Goal: Task Accomplishment & Management: Manage account settings

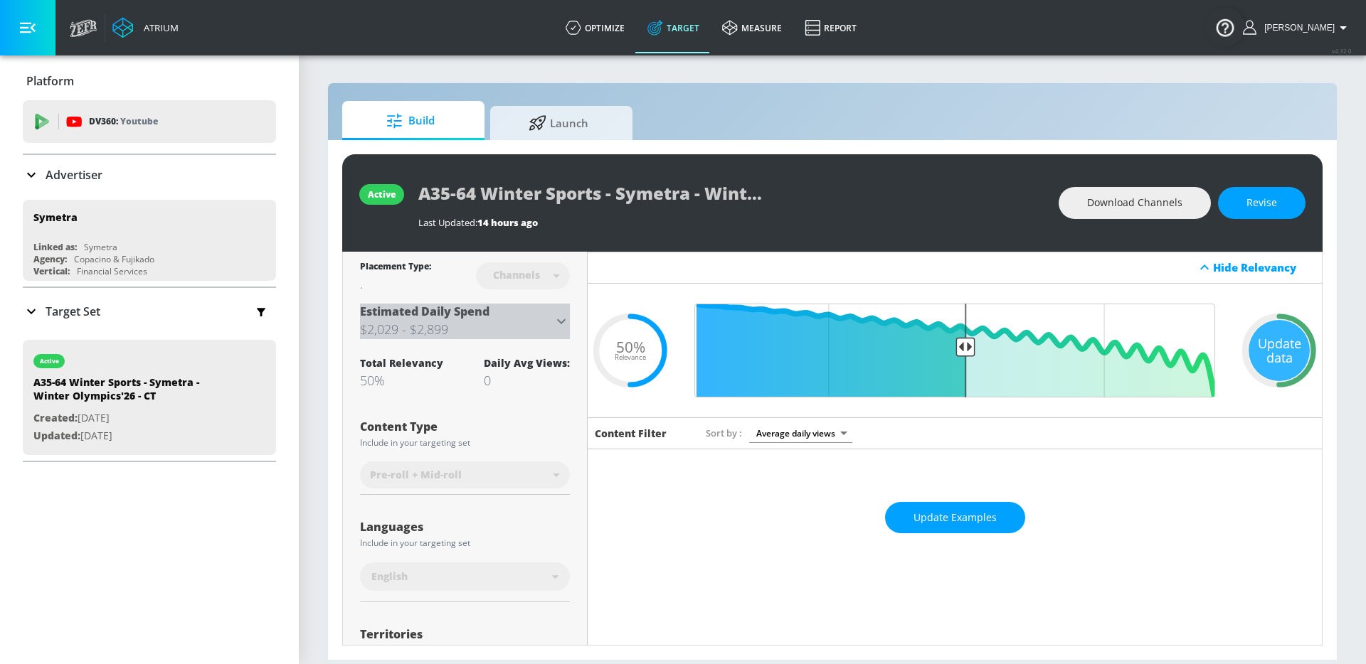
click at [548, 320] on h3 "$2,029 - $2,899" at bounding box center [456, 329] width 193 height 20
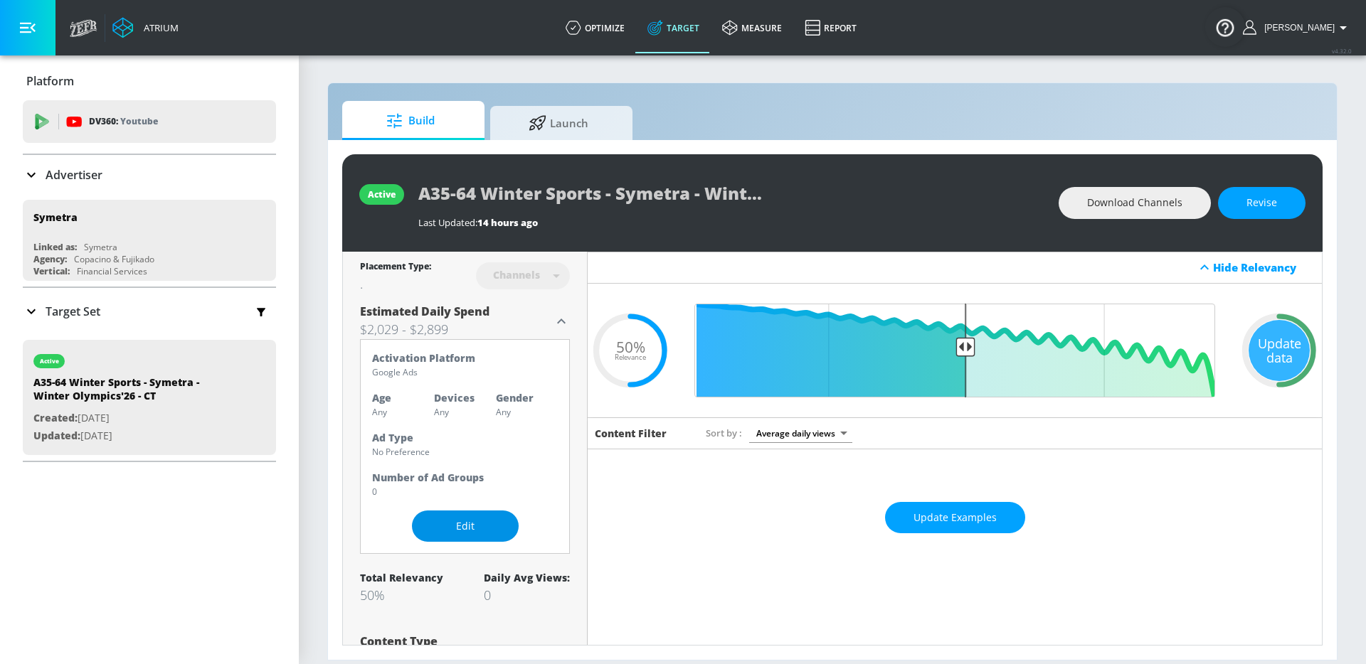
click at [487, 527] on span "Edit" at bounding box center [465, 527] width 50 height 18
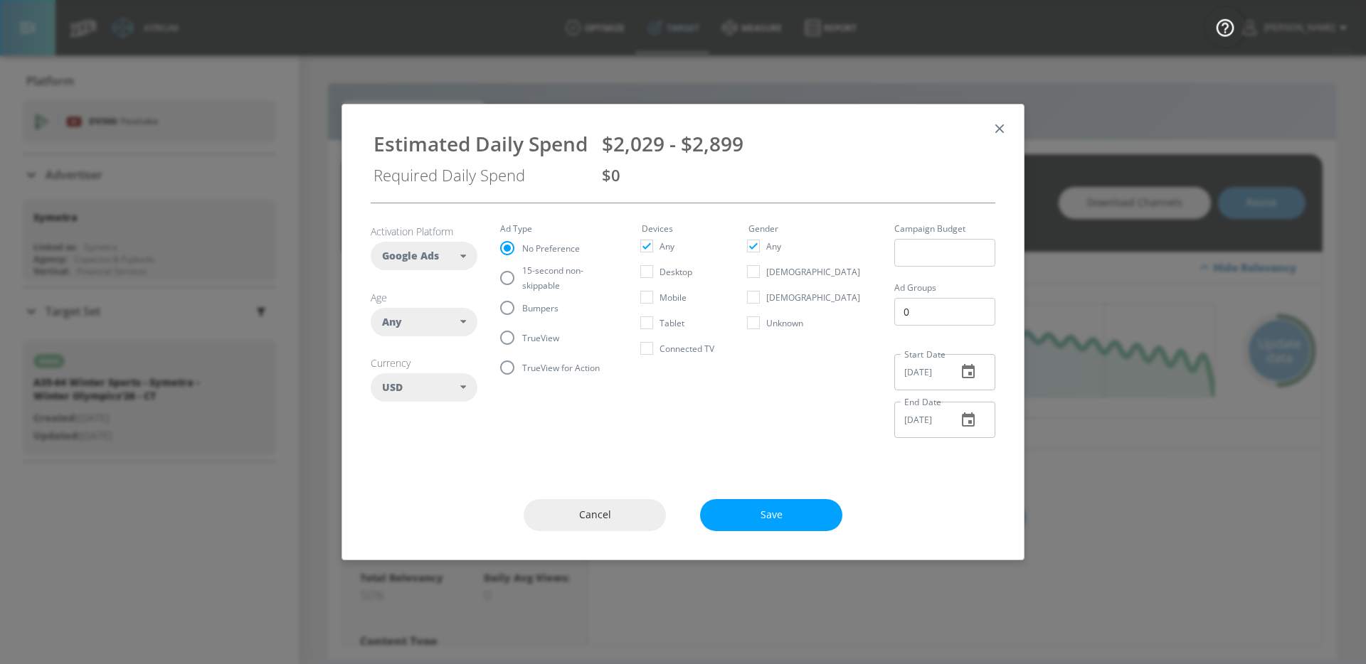
click at [523, 274] on span "15-second non-skippable" at bounding box center [564, 278] width 85 height 30
click at [522, 274] on input "15-second non-skippable" at bounding box center [507, 278] width 30 height 30
radio input "true"
radio input "false"
click at [450, 323] on div "Any" at bounding box center [421, 322] width 78 height 14
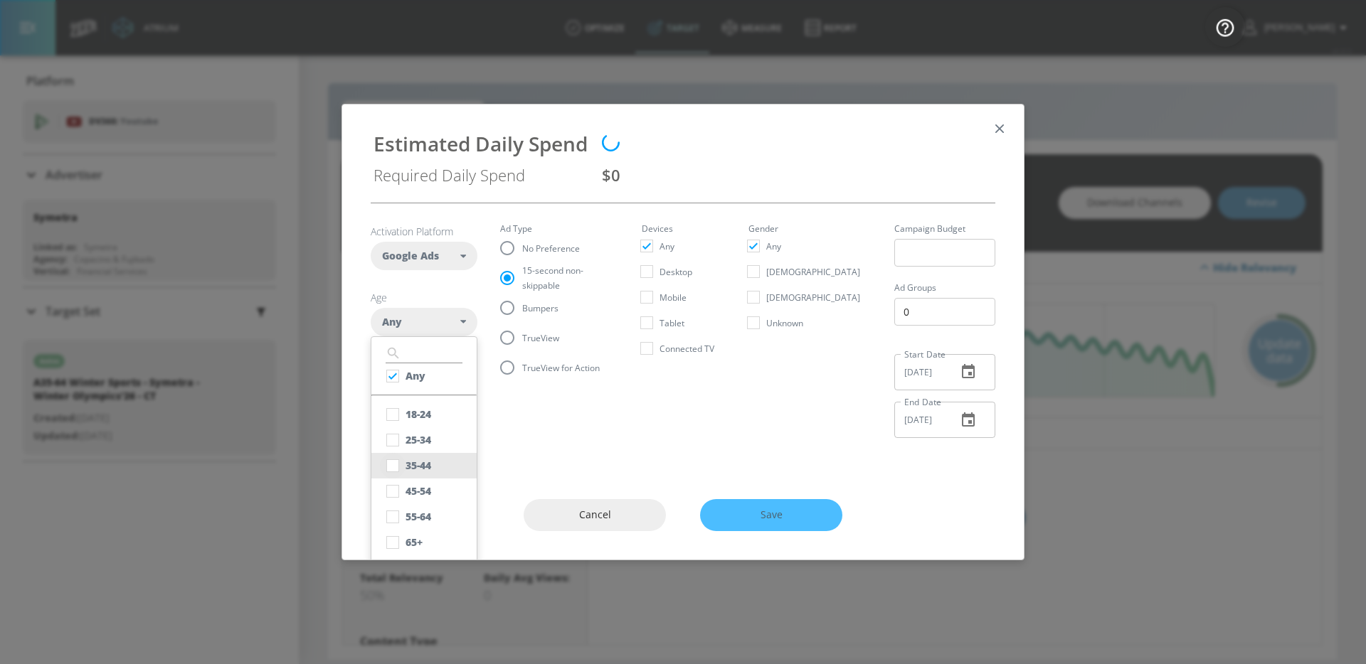
click at [404, 465] on input "checkbox" at bounding box center [393, 466] width 26 height 26
checkbox input "true"
checkbox input "false"
click at [398, 511] on input "checkbox" at bounding box center [393, 517] width 26 height 26
checkbox input "true"
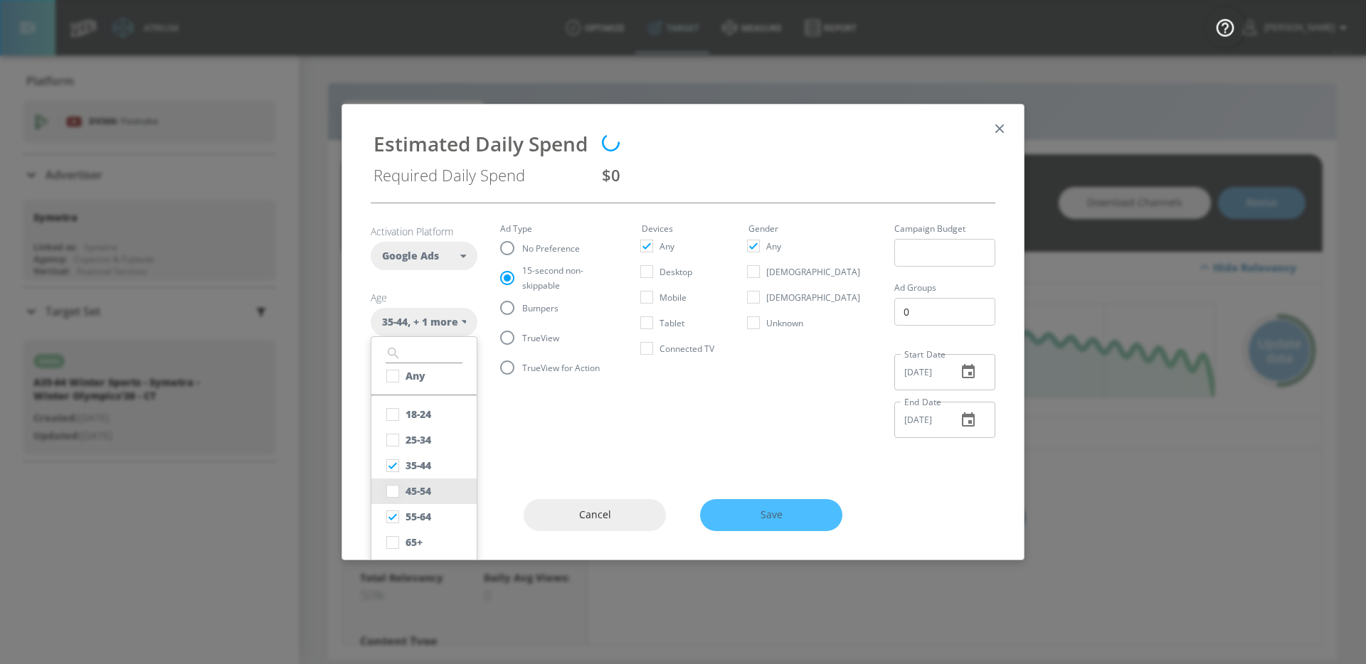
click at [397, 491] on input "checkbox" at bounding box center [393, 492] width 26 height 26
checkbox input "true"
click at [659, 355] on input "Connected TV" at bounding box center [647, 349] width 26 height 26
checkbox input "true"
checkbox input "false"
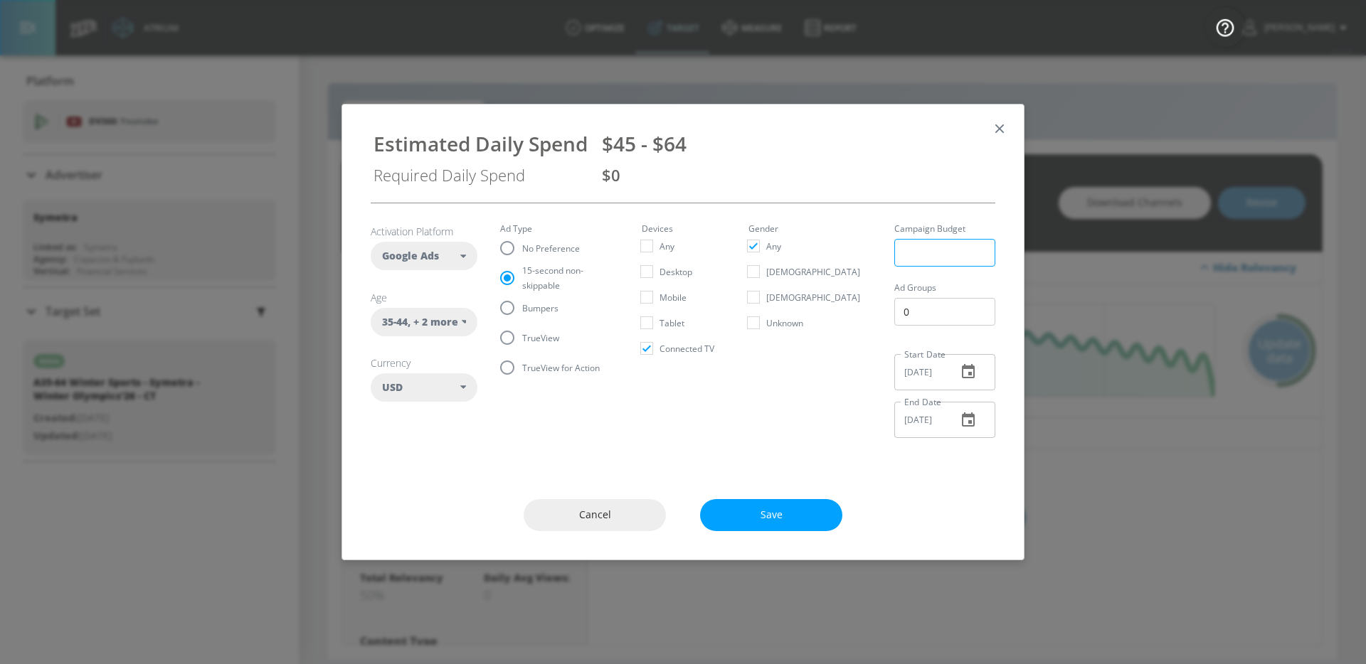
click at [894, 258] on input "number" at bounding box center [944, 253] width 101 height 28
type input "450000"
click at [928, 315] on input "0" at bounding box center [944, 312] width 101 height 28
click at [980, 312] on input "0" at bounding box center [944, 312] width 101 height 28
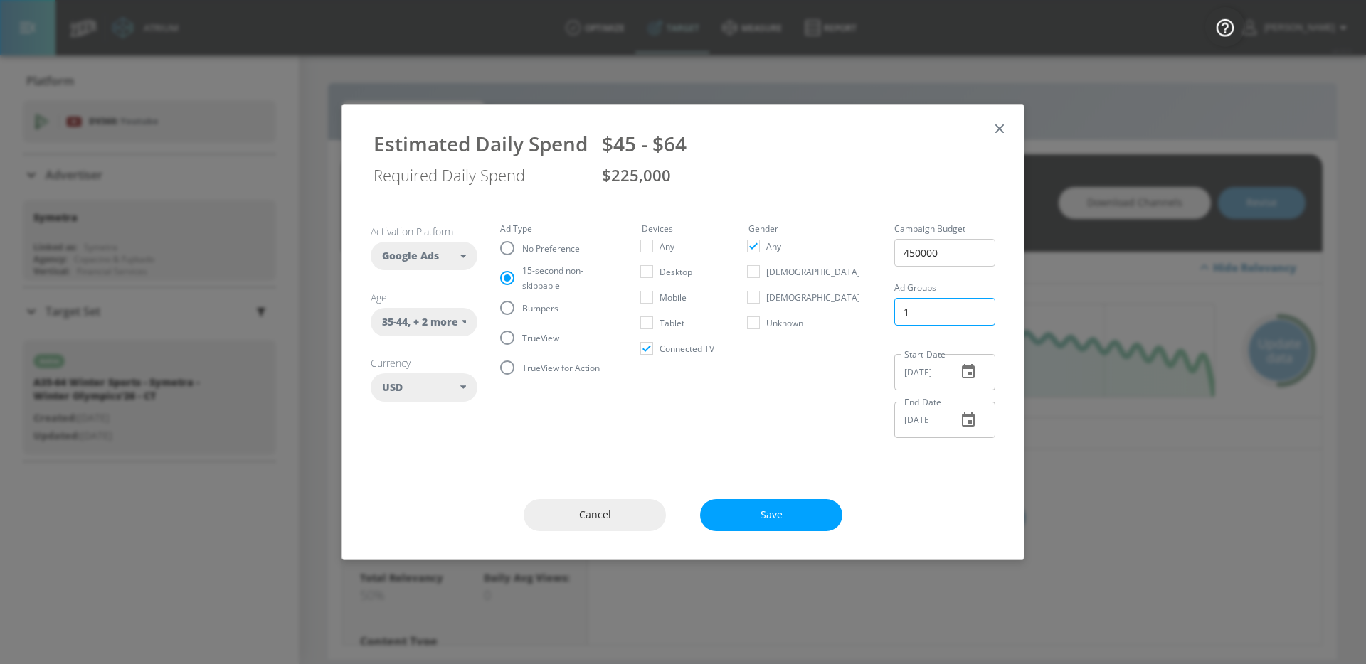
click at [980, 309] on input "1" at bounding box center [944, 312] width 101 height 28
type input "2"
click at [979, 310] on input "2" at bounding box center [944, 312] width 101 height 28
click at [981, 373] on button "button" at bounding box center [968, 372] width 34 height 34
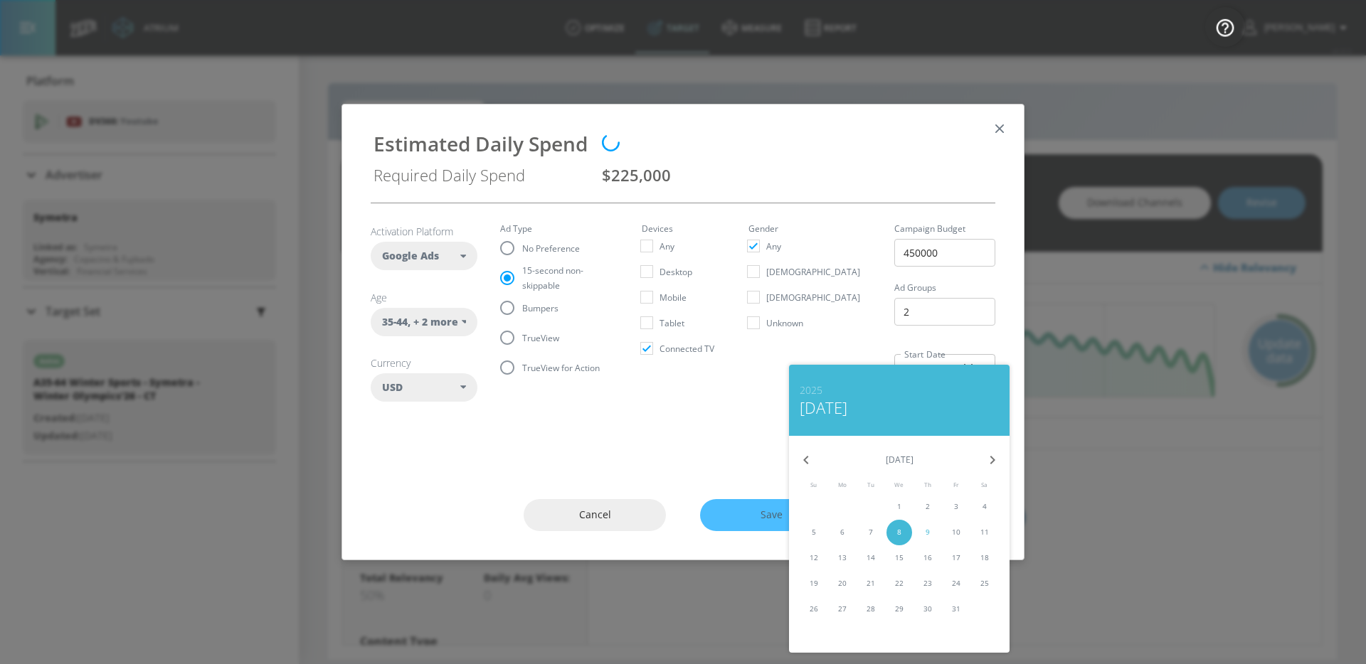
click at [1000, 458] on icon "button" at bounding box center [992, 460] width 17 height 17
click at [815, 497] on button "1" at bounding box center [814, 507] width 26 height 26
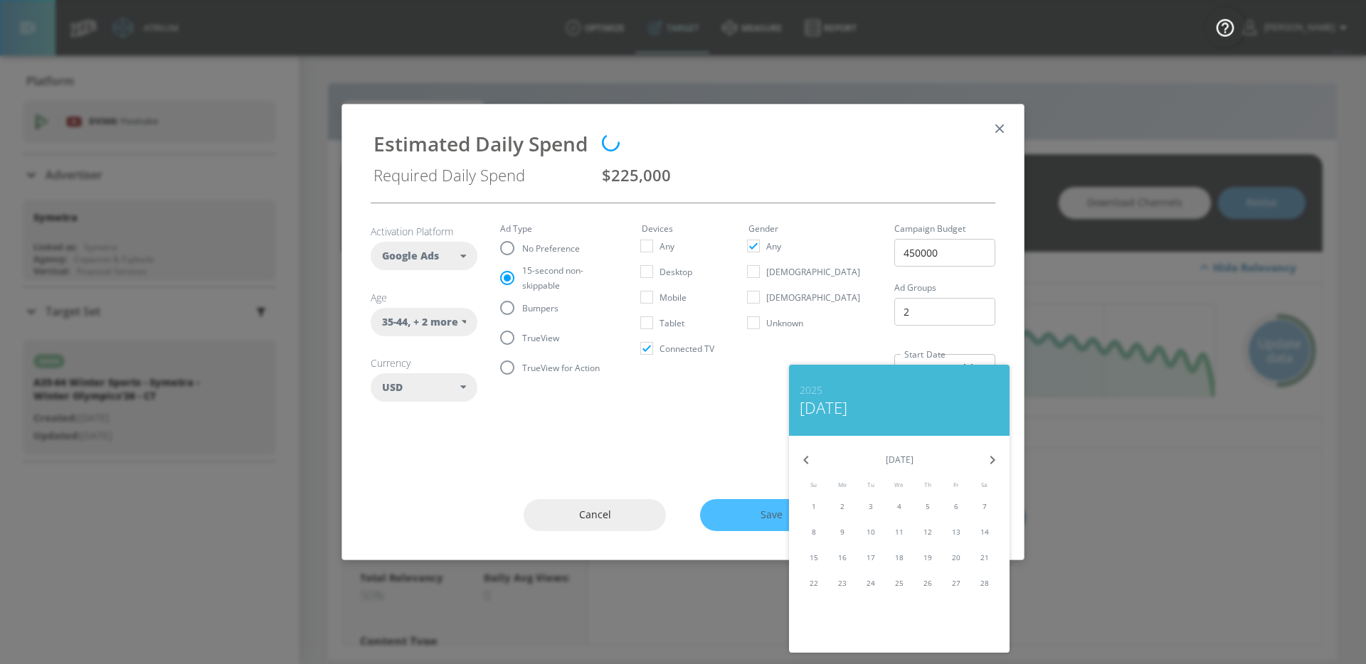
type input "01/31/2026"
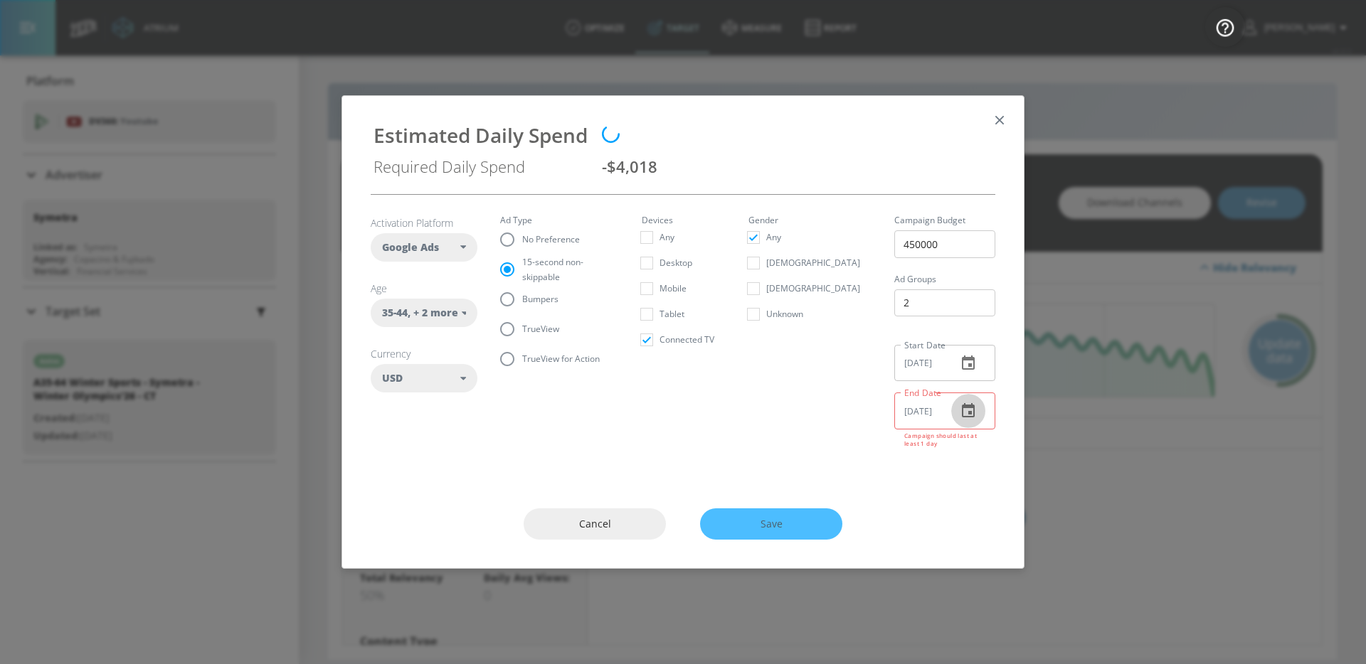
click at [971, 410] on icon "button" at bounding box center [968, 410] width 13 height 14
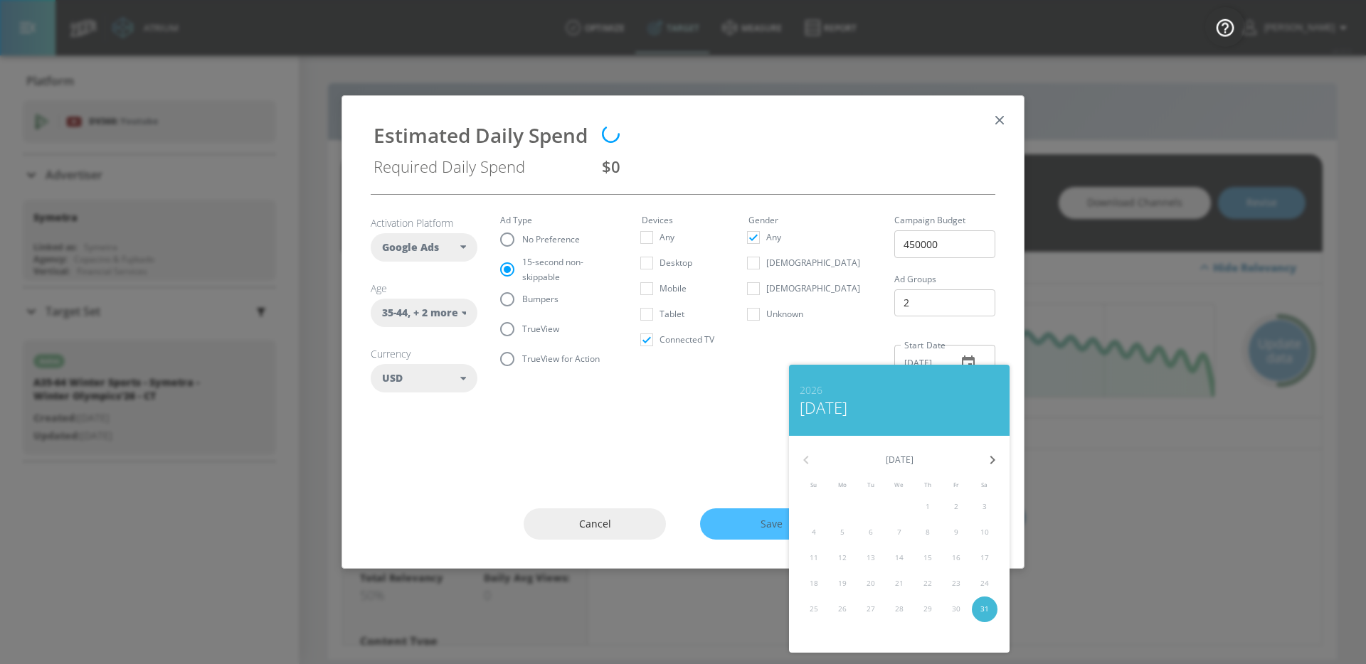
click at [962, 356] on div at bounding box center [683, 332] width 1366 height 664
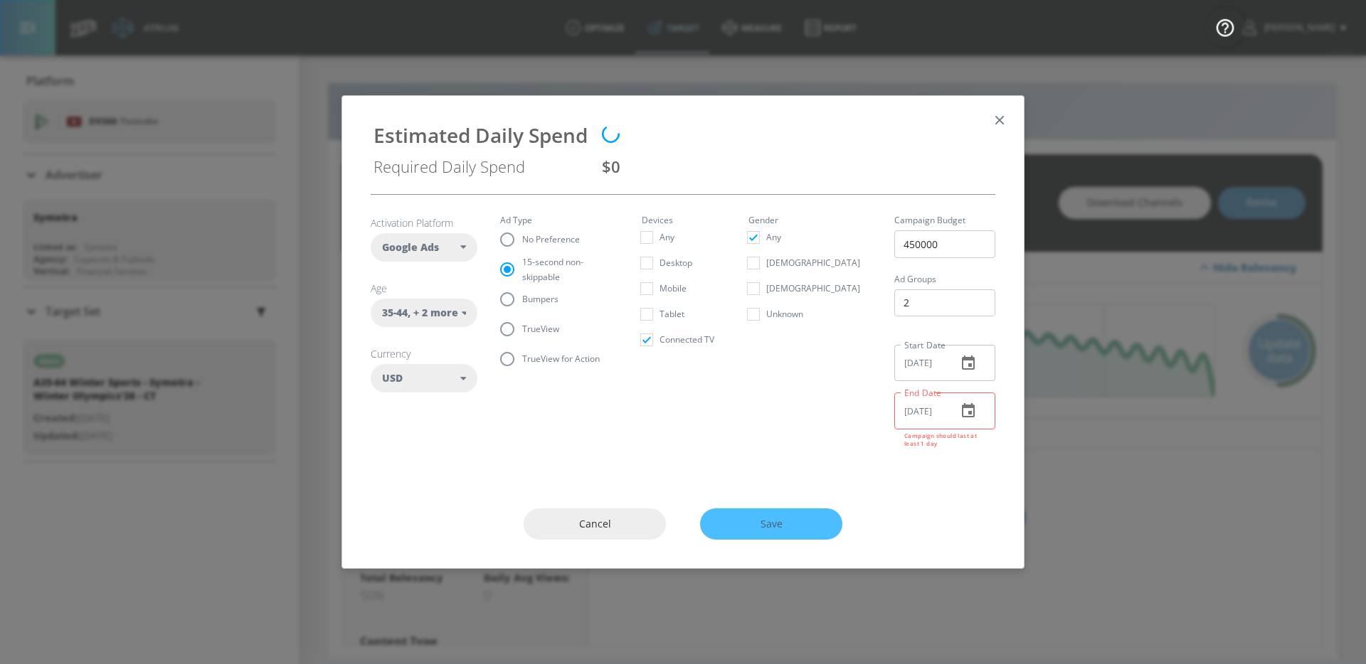
click at [973, 363] on icon "button" at bounding box center [968, 363] width 13 height 14
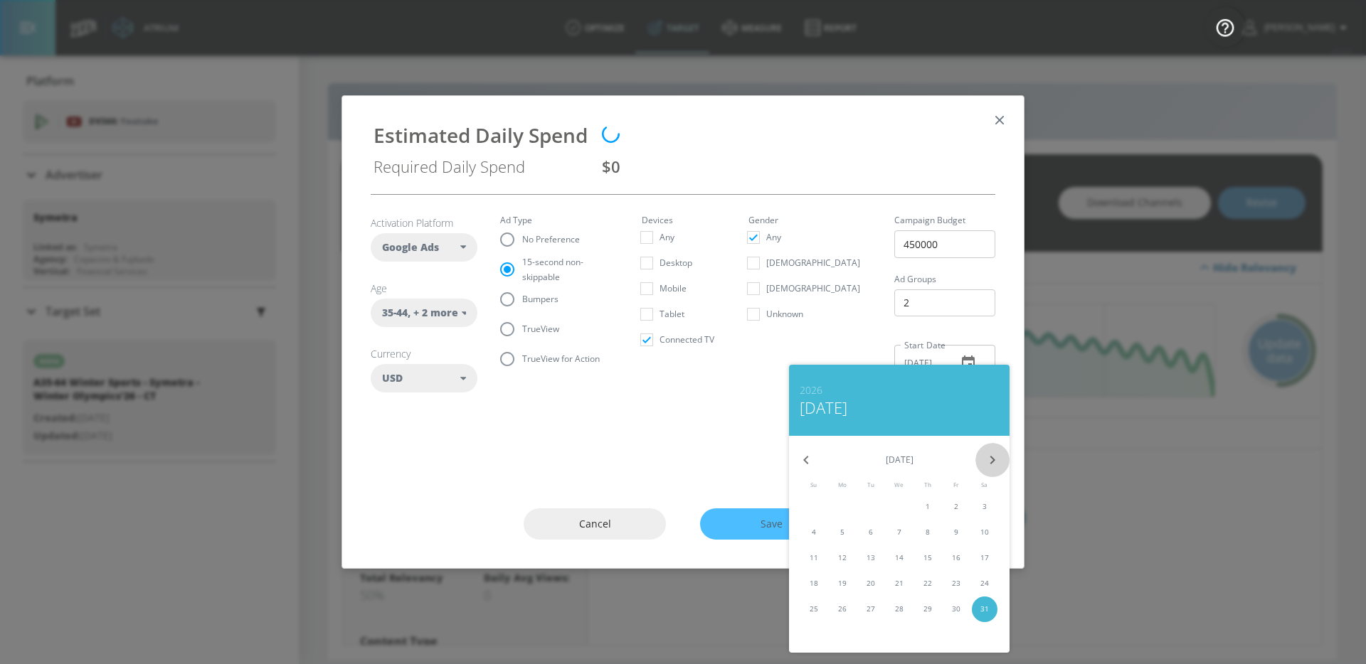
click at [992, 462] on icon "button" at bounding box center [992, 460] width 5 height 9
click at [817, 506] on span "1" at bounding box center [814, 506] width 26 height 11
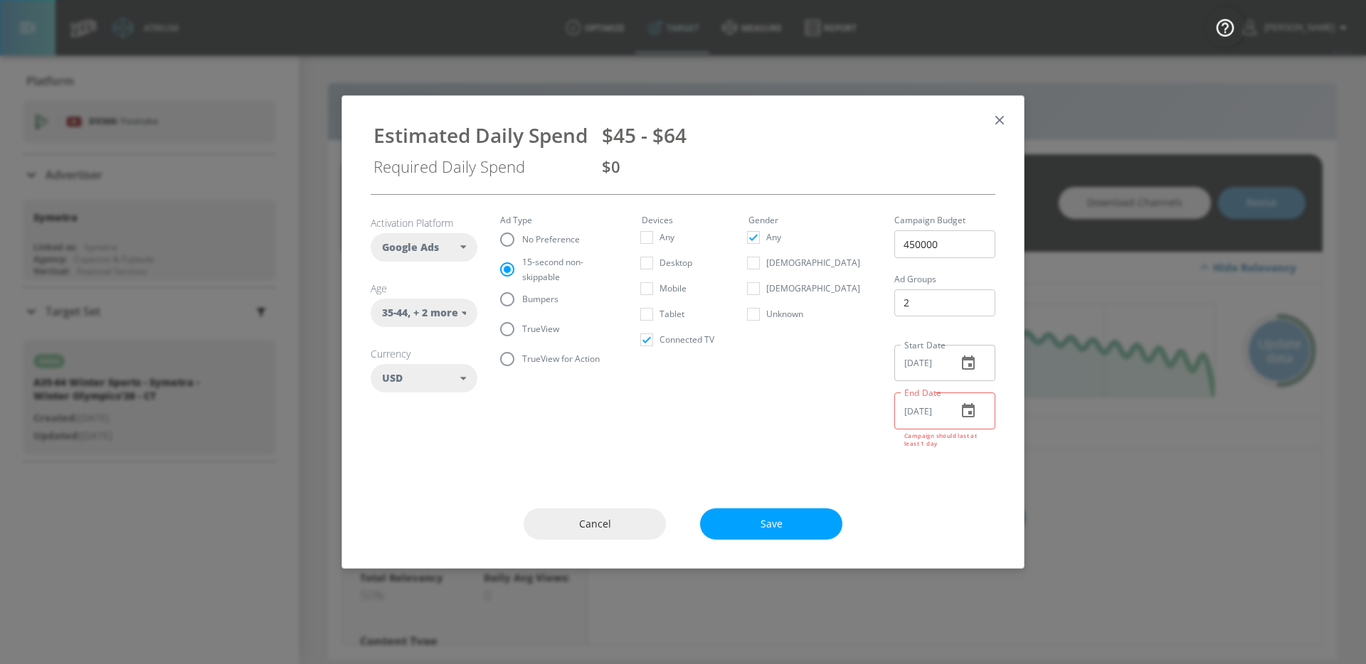
click at [960, 420] on icon "button" at bounding box center [968, 411] width 17 height 17
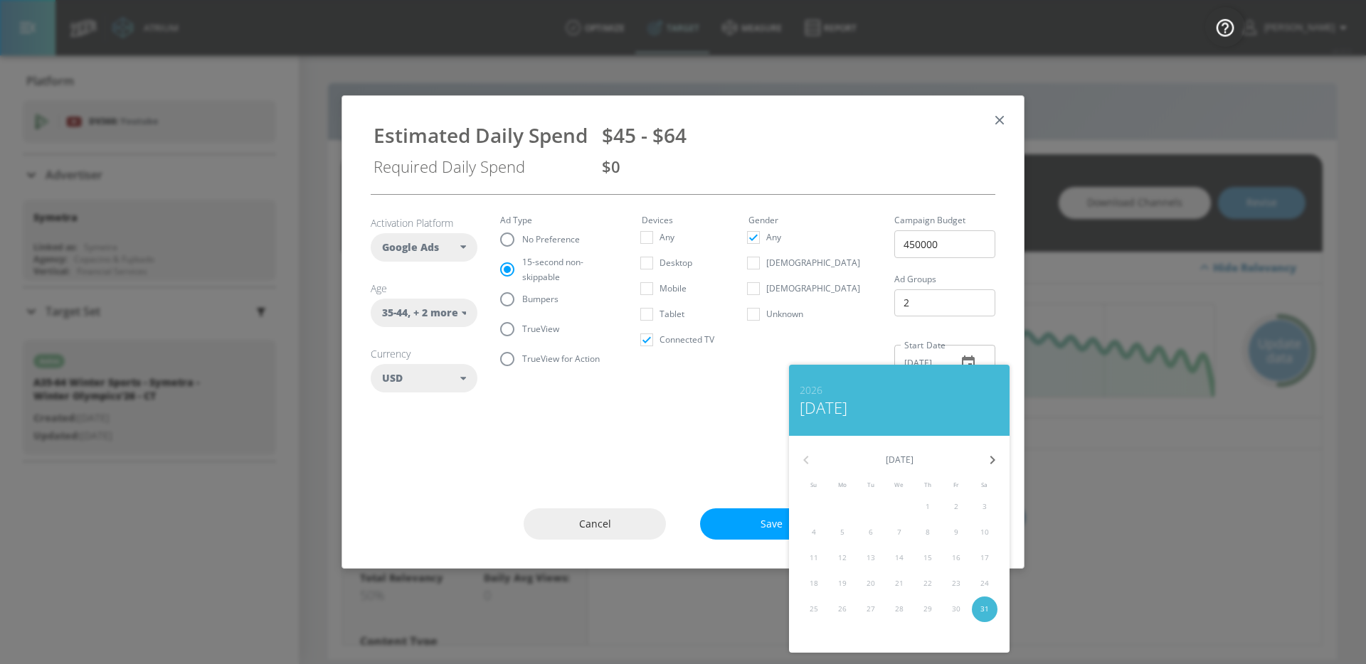
click at [955, 338] on div at bounding box center [683, 332] width 1366 height 664
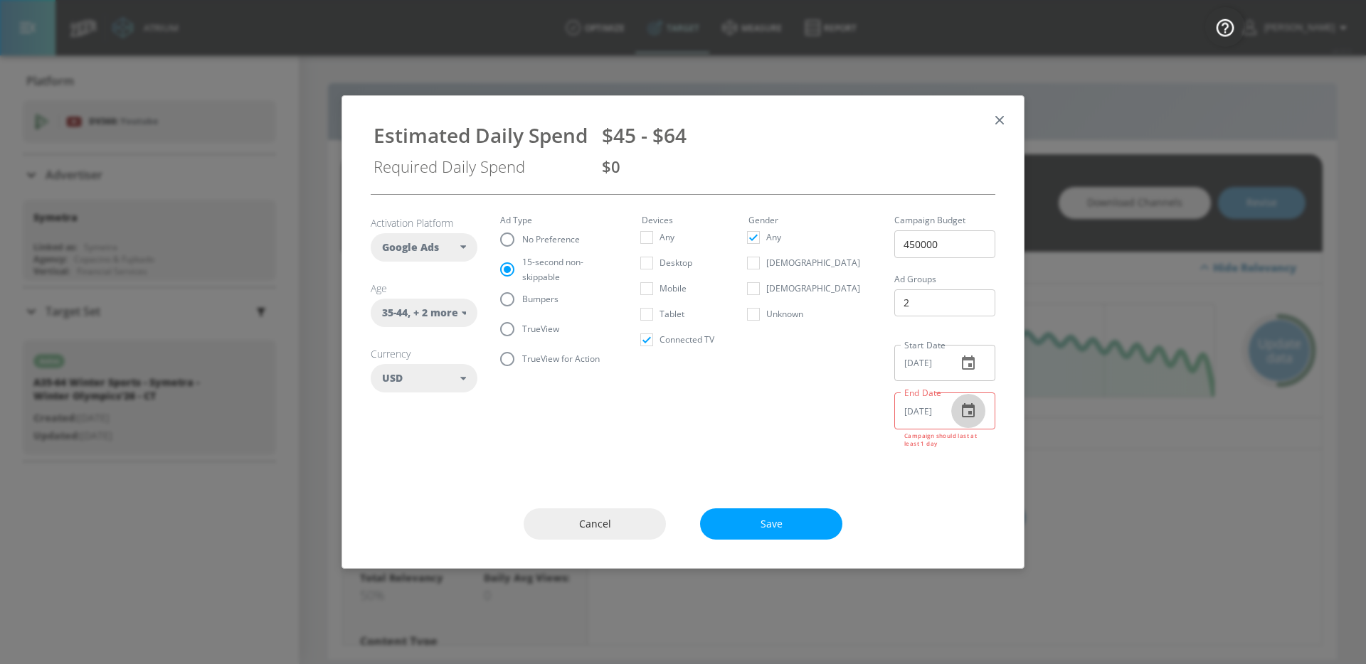
click at [979, 415] on button "button" at bounding box center [968, 411] width 34 height 34
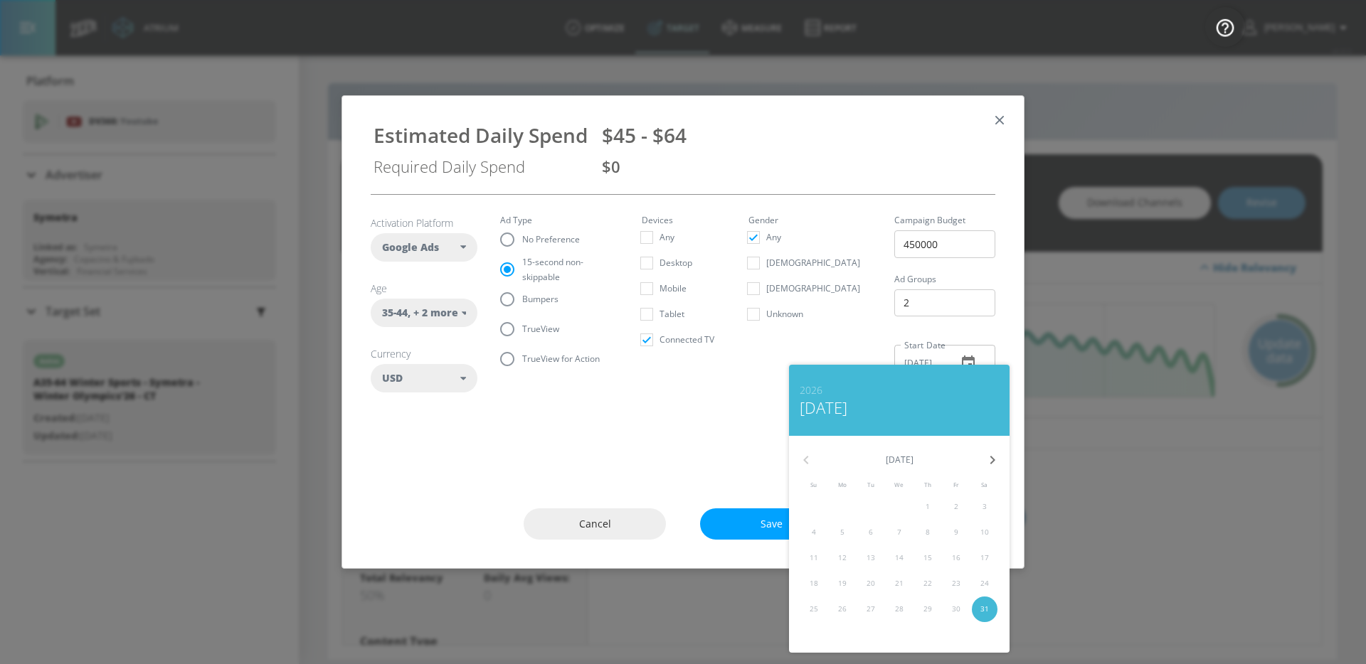
click at [997, 457] on icon "button" at bounding box center [992, 460] width 17 height 17
click at [817, 467] on button "button" at bounding box center [806, 460] width 34 height 34
click at [923, 583] on p "26" at bounding box center [927, 583] width 9 height 11
type input "02/25/2026"
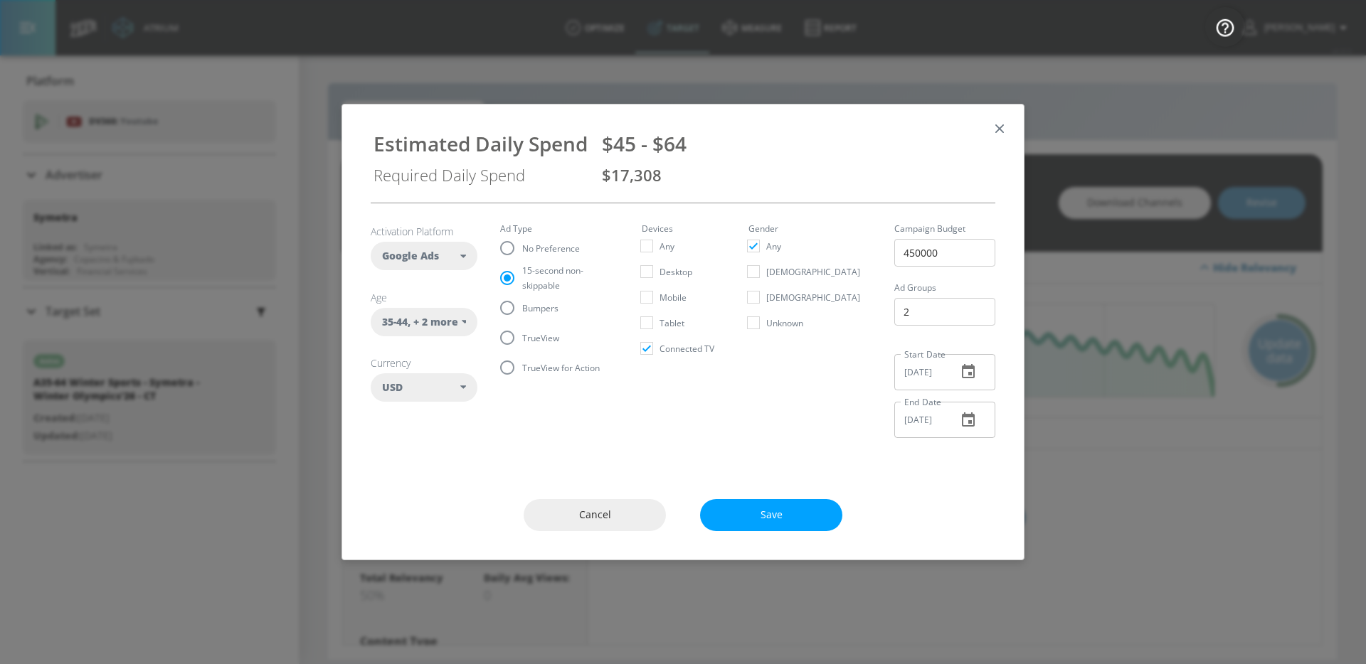
click at [967, 368] on icon "button" at bounding box center [968, 371] width 13 height 14
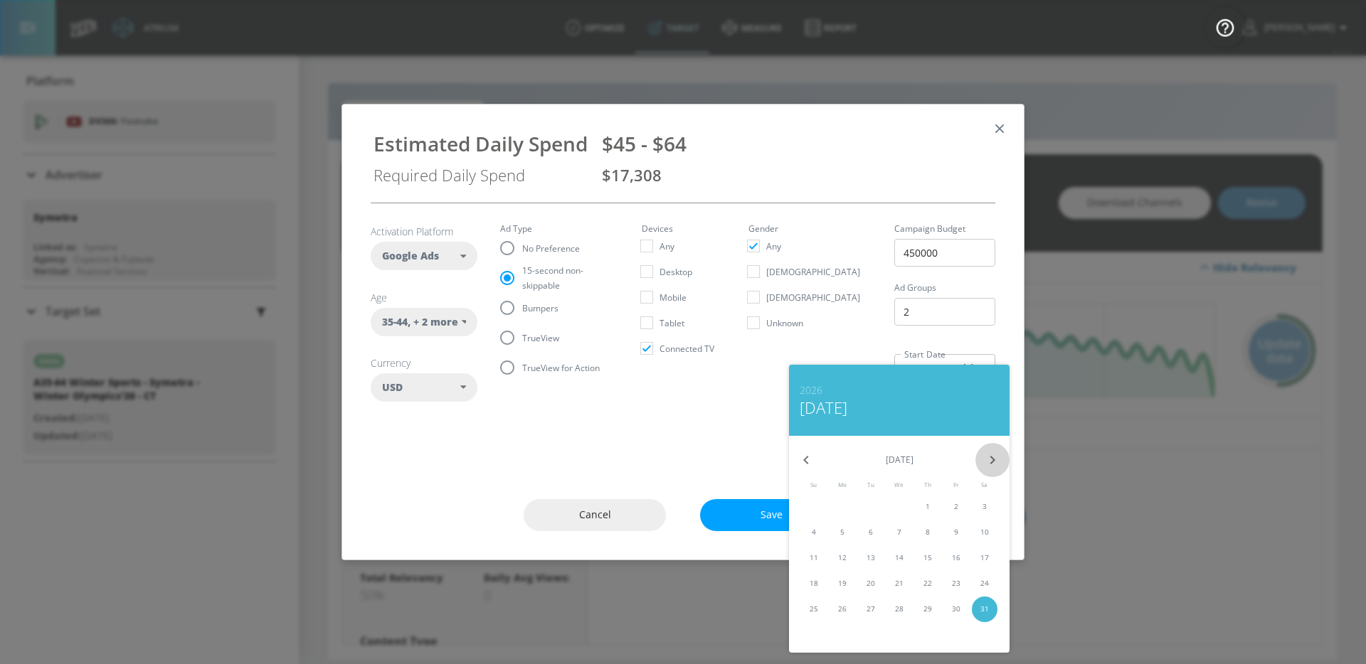
click at [986, 455] on icon "button" at bounding box center [992, 460] width 17 height 17
click at [837, 504] on span "2" at bounding box center [842, 506] width 26 height 11
type input "02/01/2026"
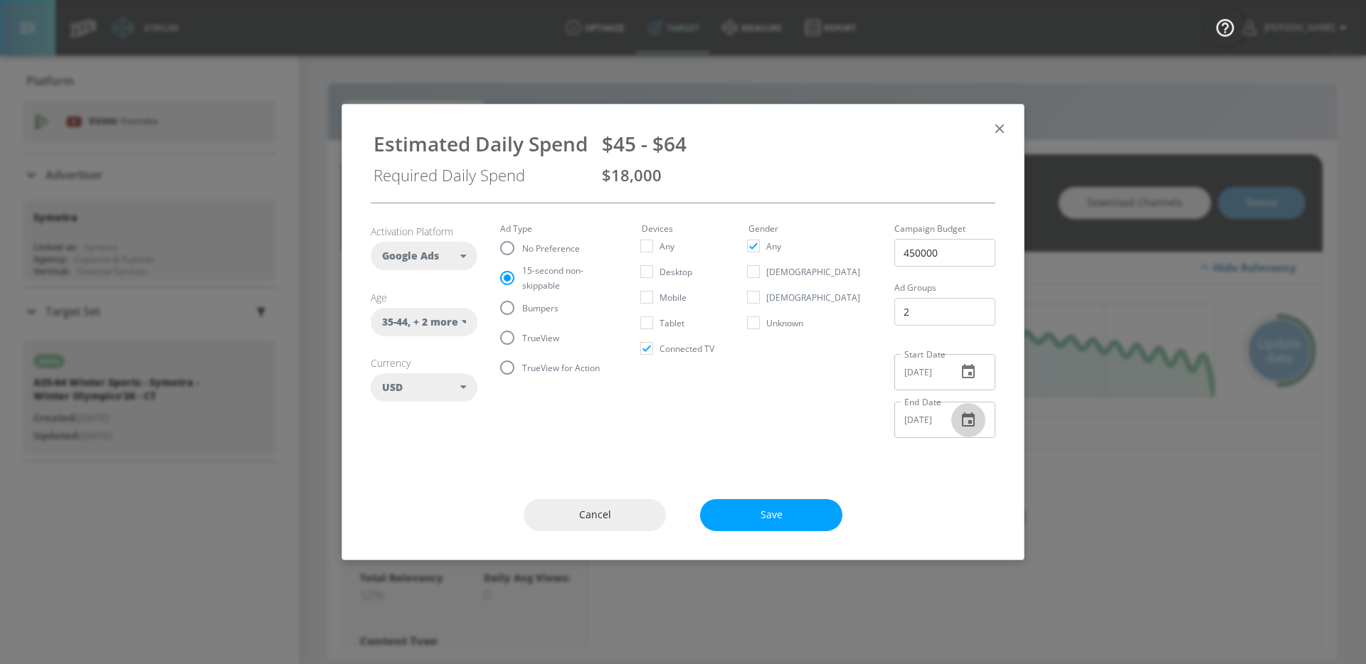
click at [967, 413] on icon "button" at bounding box center [968, 420] width 17 height 17
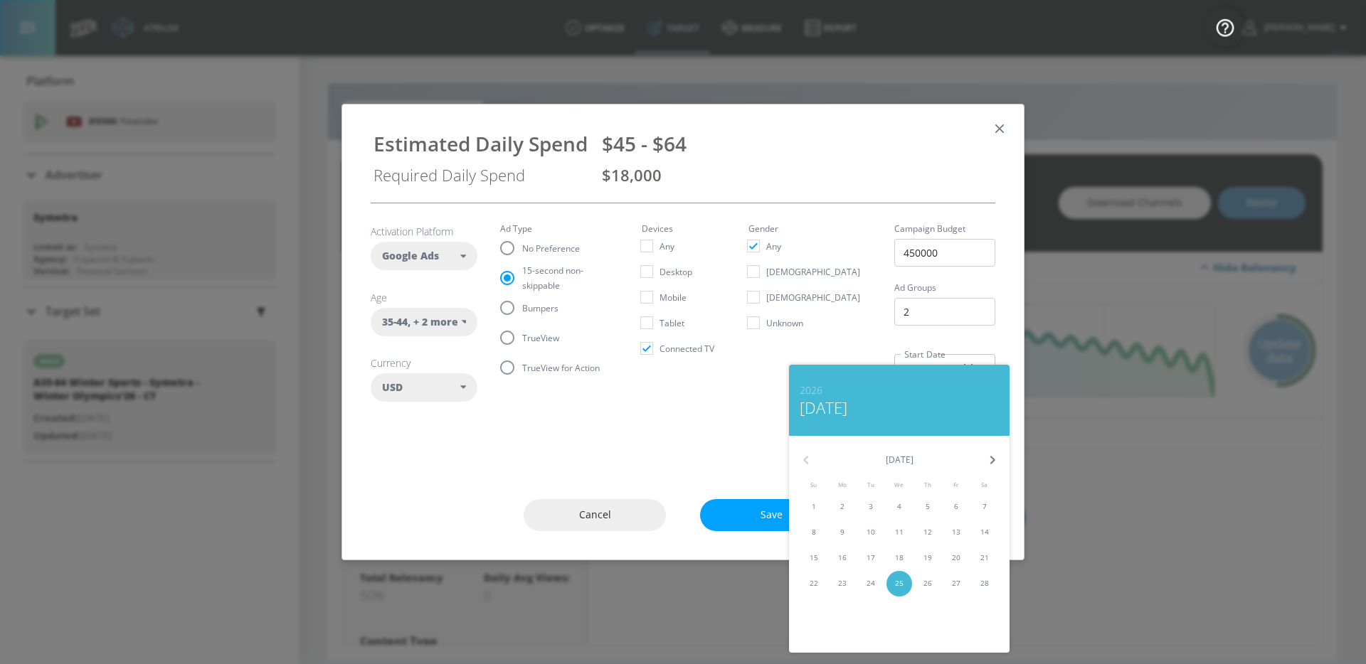
click at [952, 578] on p "27" at bounding box center [956, 583] width 9 height 11
type input "02/26/2026"
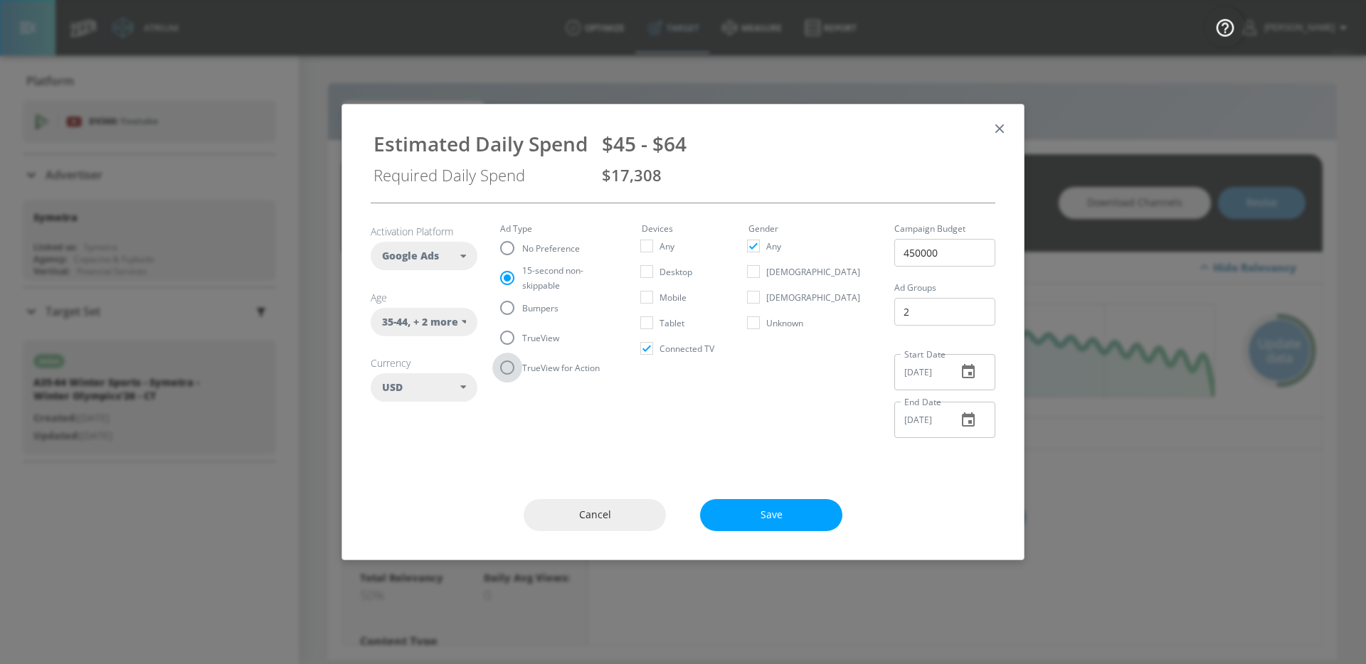
click at [517, 371] on input "TrueView for Action" at bounding box center [507, 368] width 30 height 30
radio input "true"
radio input "false"
click at [517, 341] on input "TrueView" at bounding box center [507, 338] width 30 height 30
radio input "true"
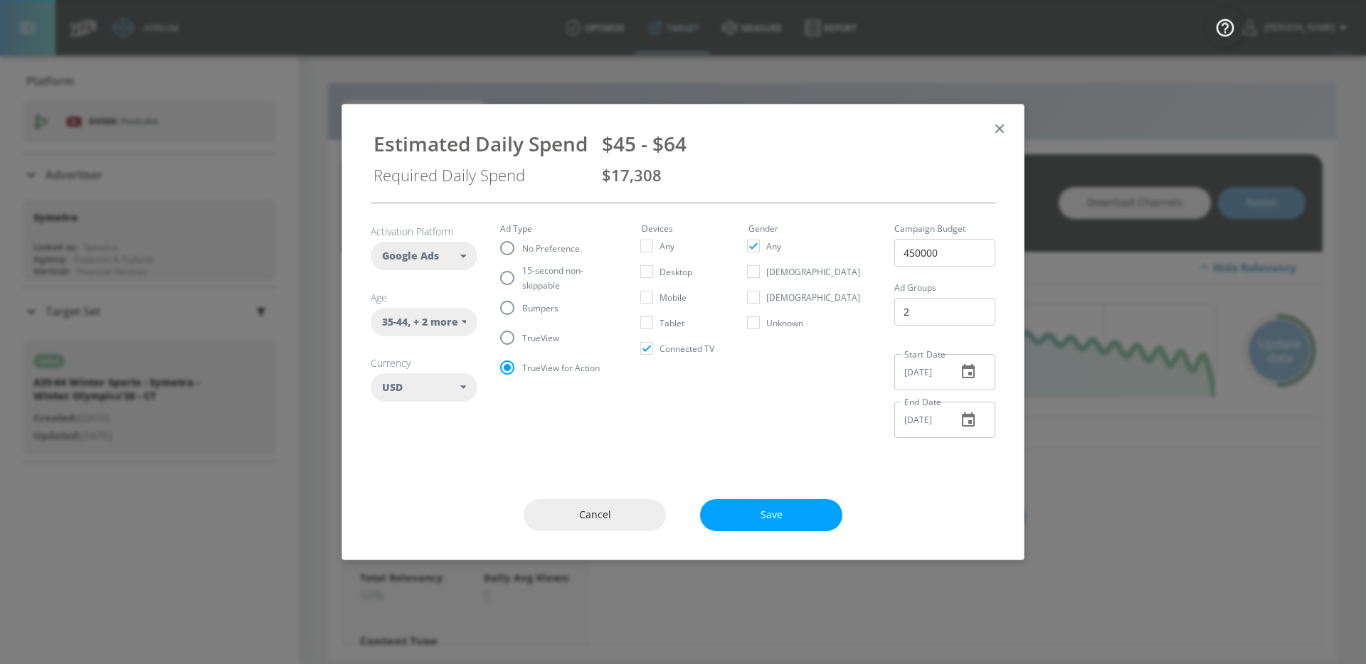
radio input "false"
click at [674, 253] on span "Any" at bounding box center [666, 246] width 15 height 15
click at [659, 253] on input "Any" at bounding box center [647, 246] width 26 height 26
checkbox input "true"
checkbox input "false"
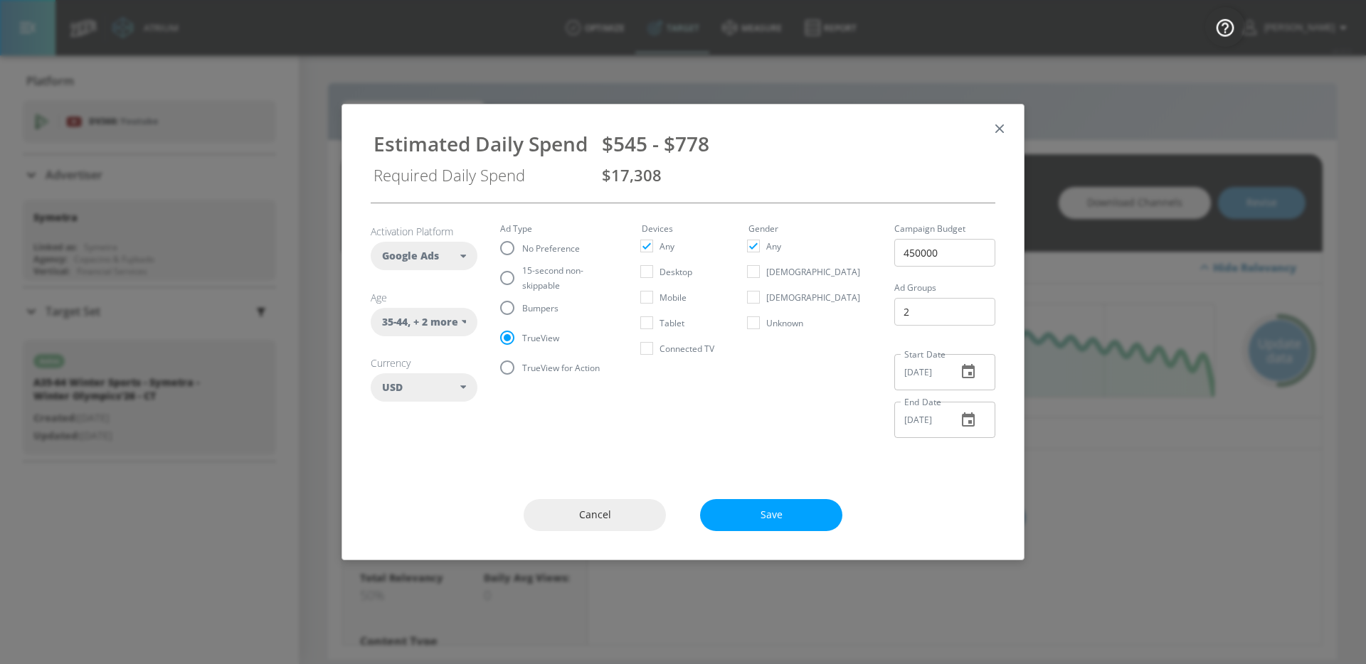
click at [433, 317] on span ", + 2 more" at bounding box center [433, 322] width 51 height 14
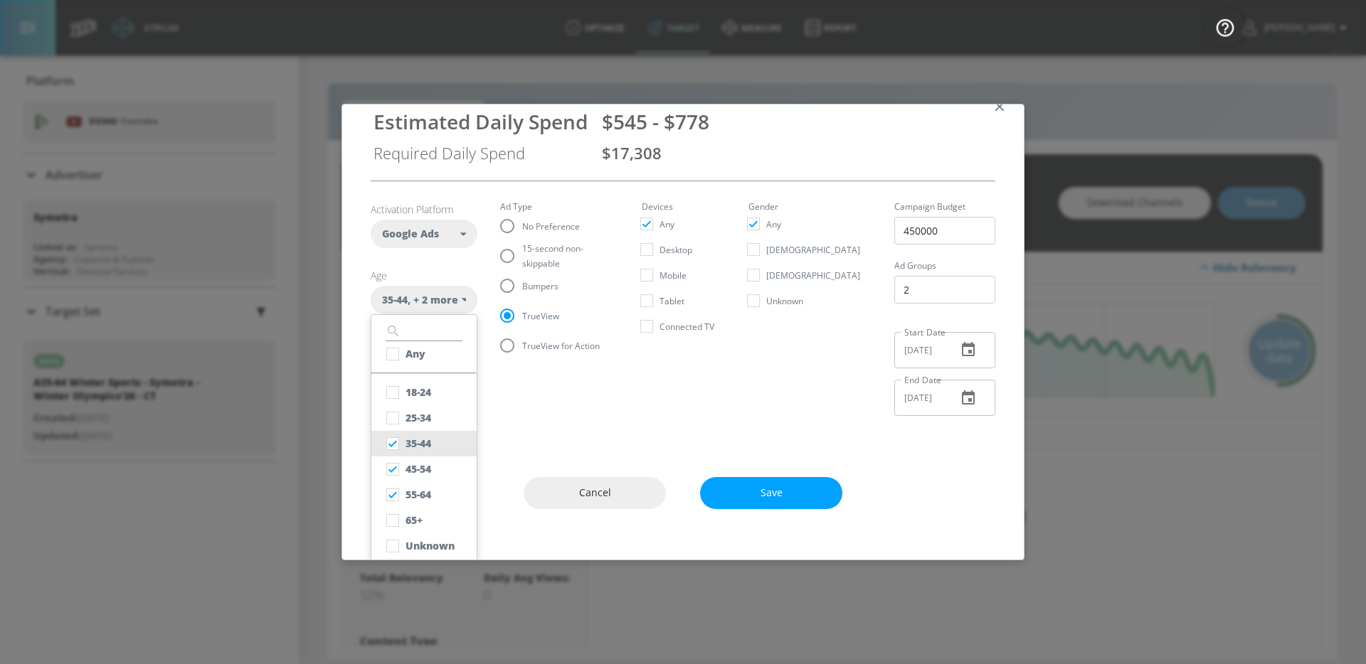
scroll to position [29, 0]
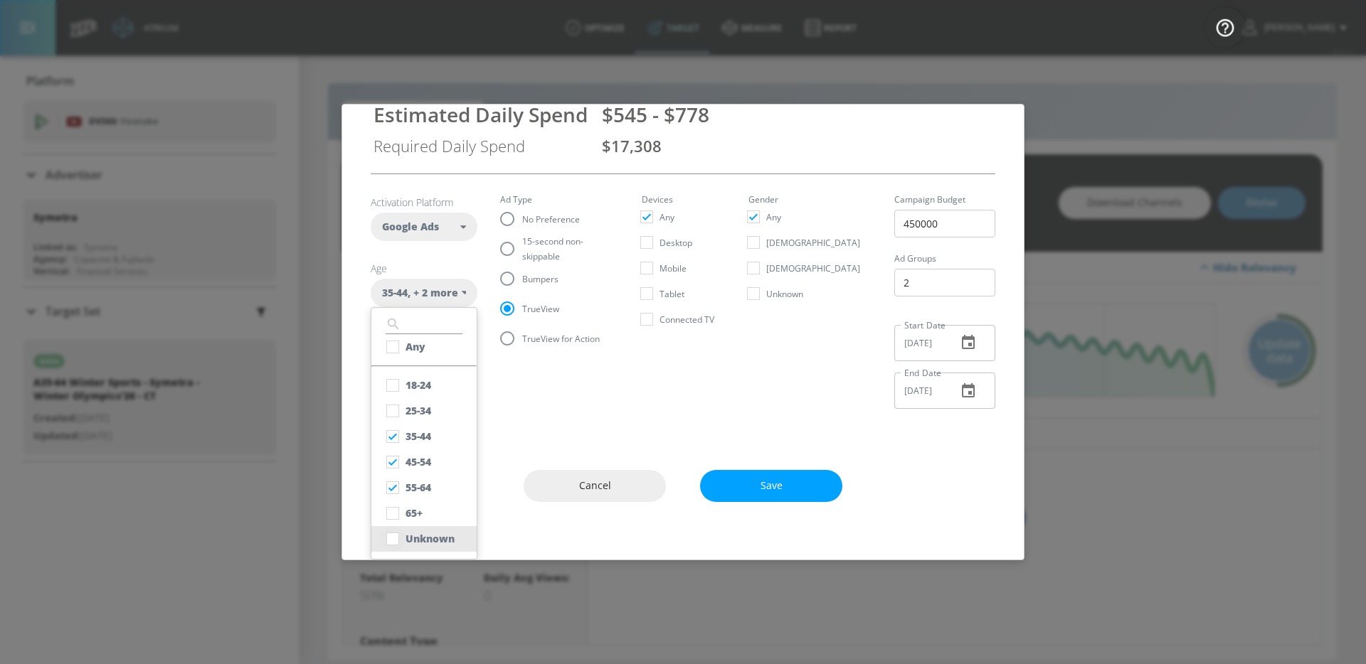
click at [397, 546] on input "checkbox" at bounding box center [393, 539] width 26 height 26
checkbox input "true"
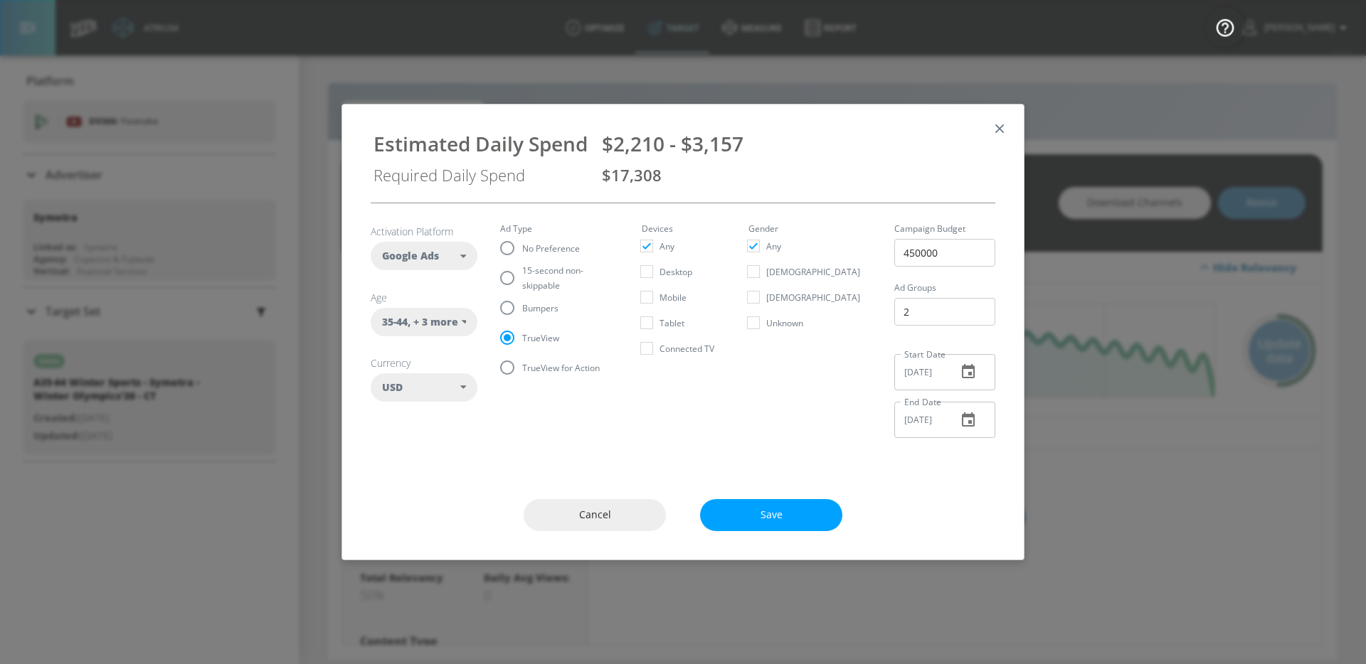
click at [544, 275] on span "15-second non-skippable" at bounding box center [564, 278] width 85 height 30
click at [522, 275] on input "15-second non-skippable" at bounding box center [507, 278] width 30 height 30
radio input "true"
radio input "false"
click at [441, 312] on div "35-44 , + 3 more" at bounding box center [424, 322] width 107 height 28
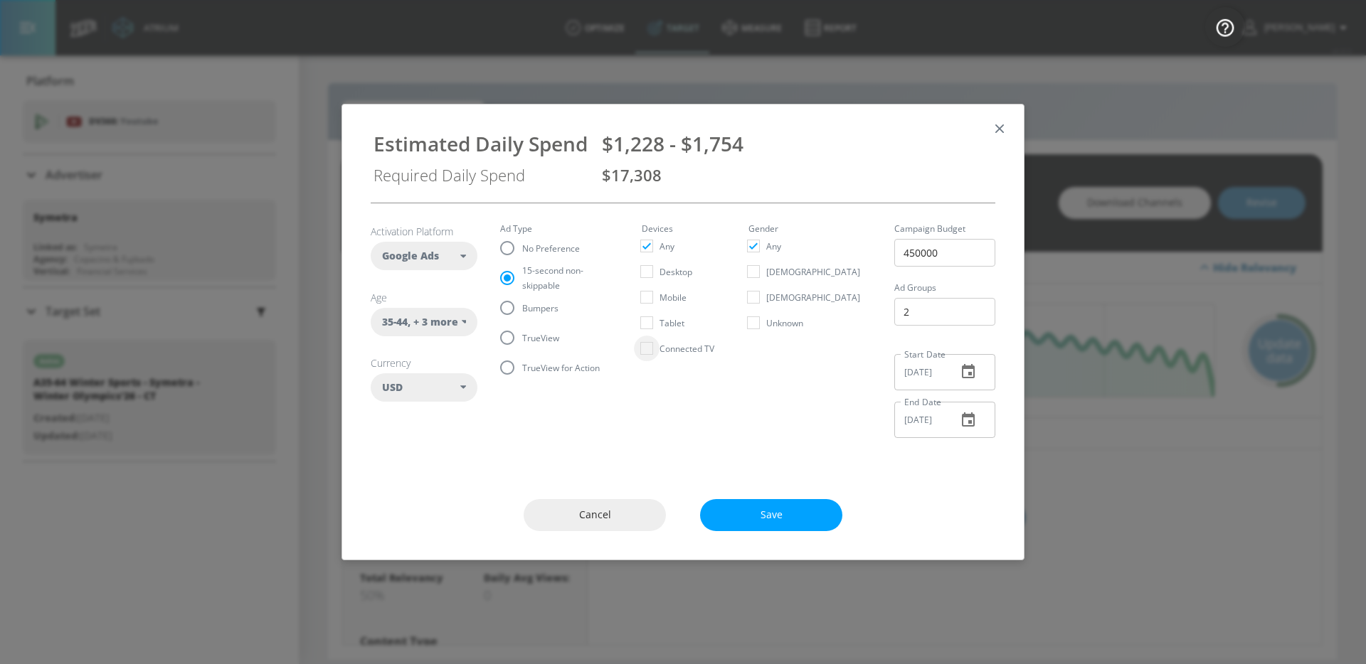
click at [659, 342] on input "Connected TV" at bounding box center [647, 349] width 26 height 26
checkbox input "true"
checkbox input "false"
click at [450, 326] on span ", + 3 more" at bounding box center [433, 322] width 51 height 14
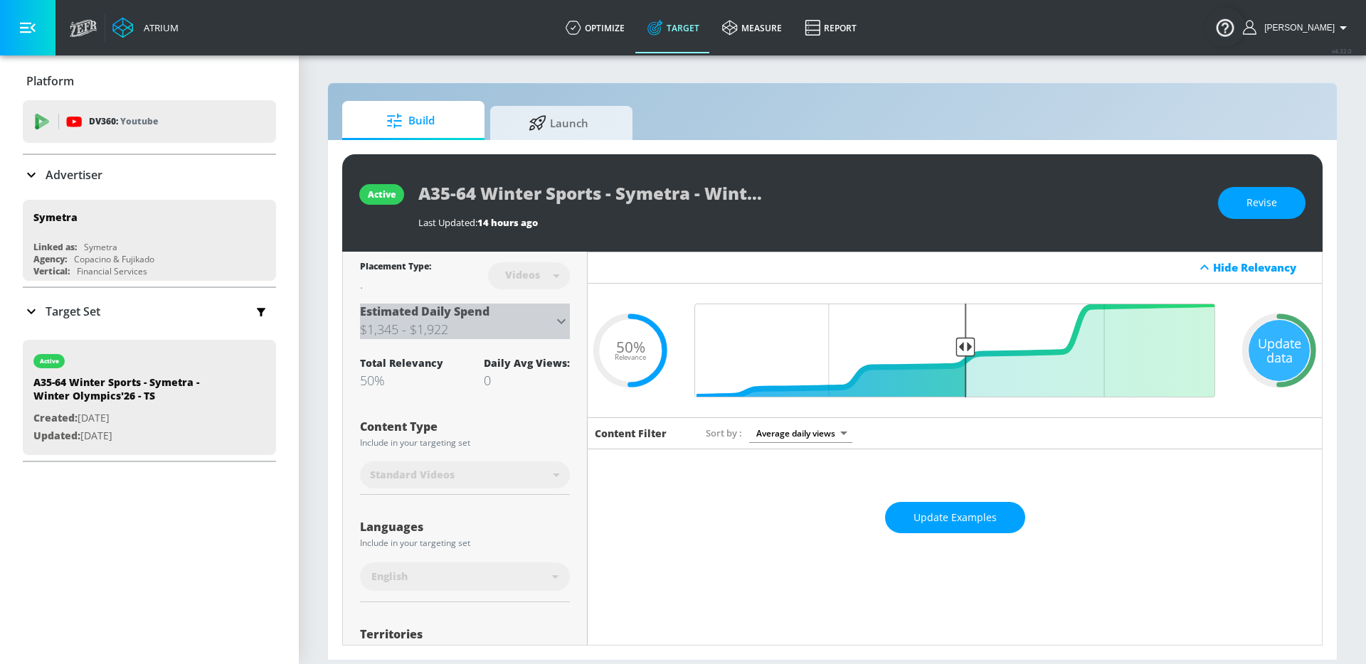
click at [559, 323] on icon at bounding box center [561, 321] width 17 height 17
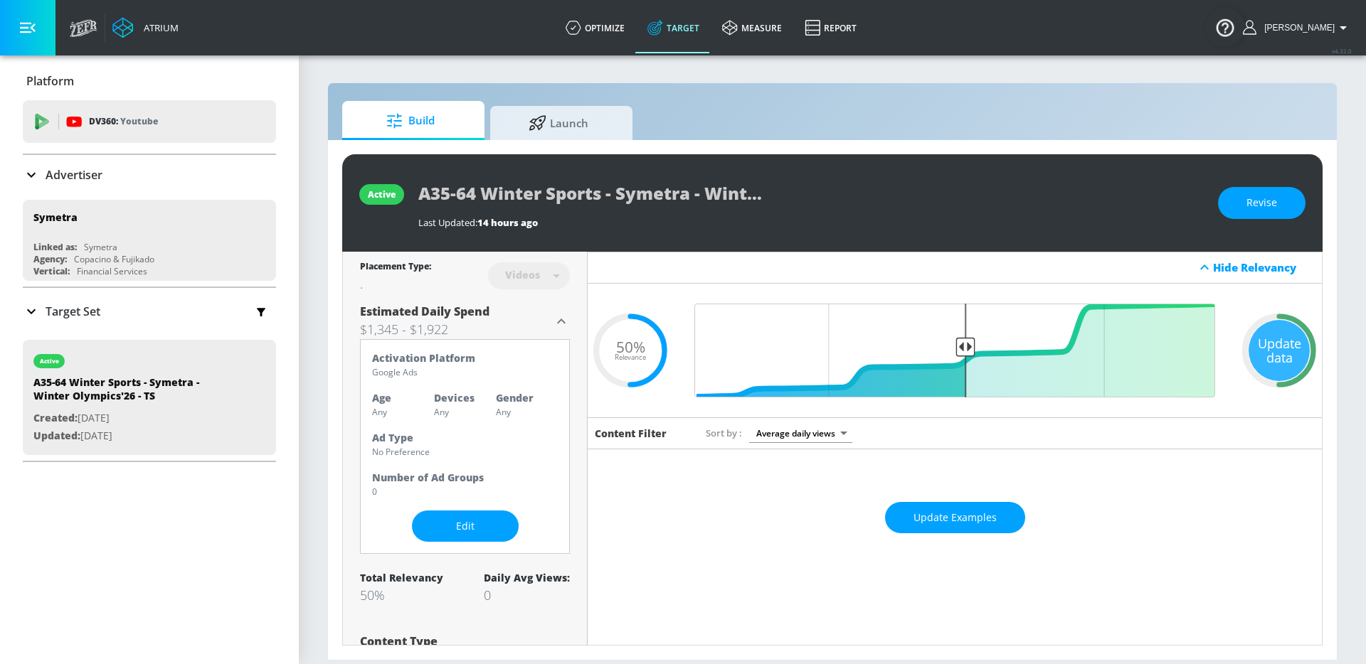
click at [524, 324] on h3 "$1,345 - $1,922" at bounding box center [456, 329] width 193 height 20
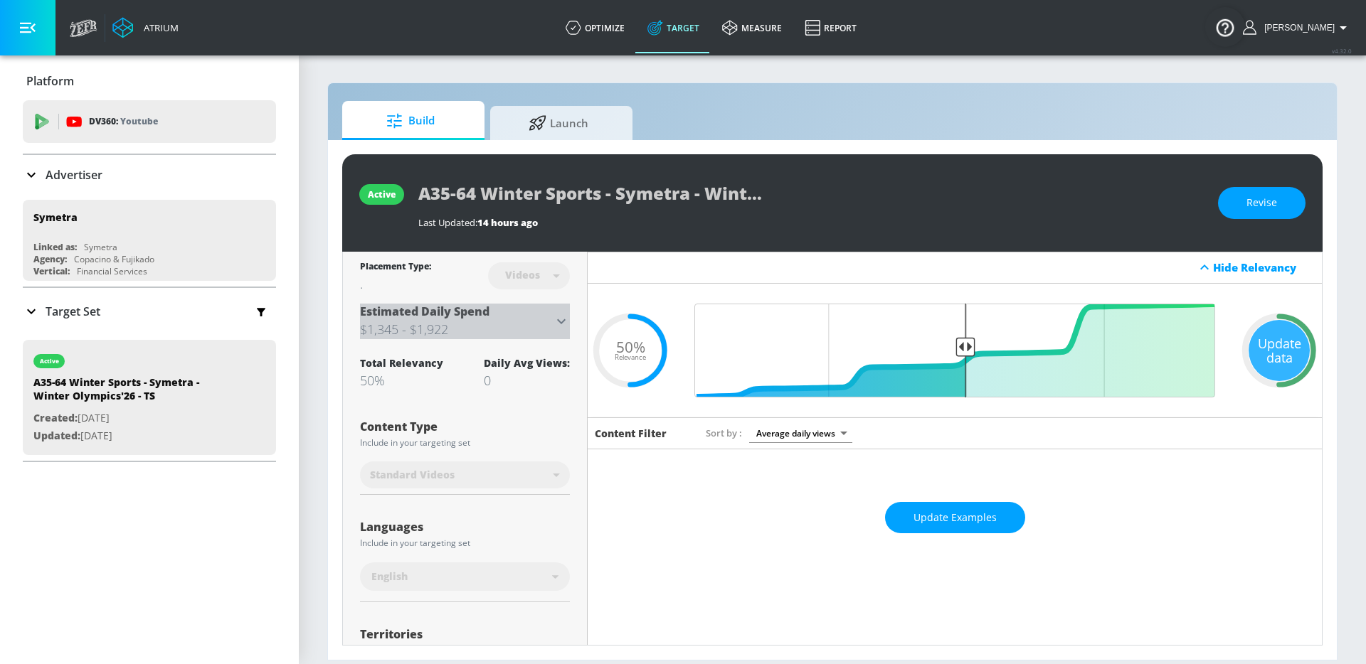
click at [526, 333] on h3 "$1,345 - $1,922" at bounding box center [456, 329] width 193 height 20
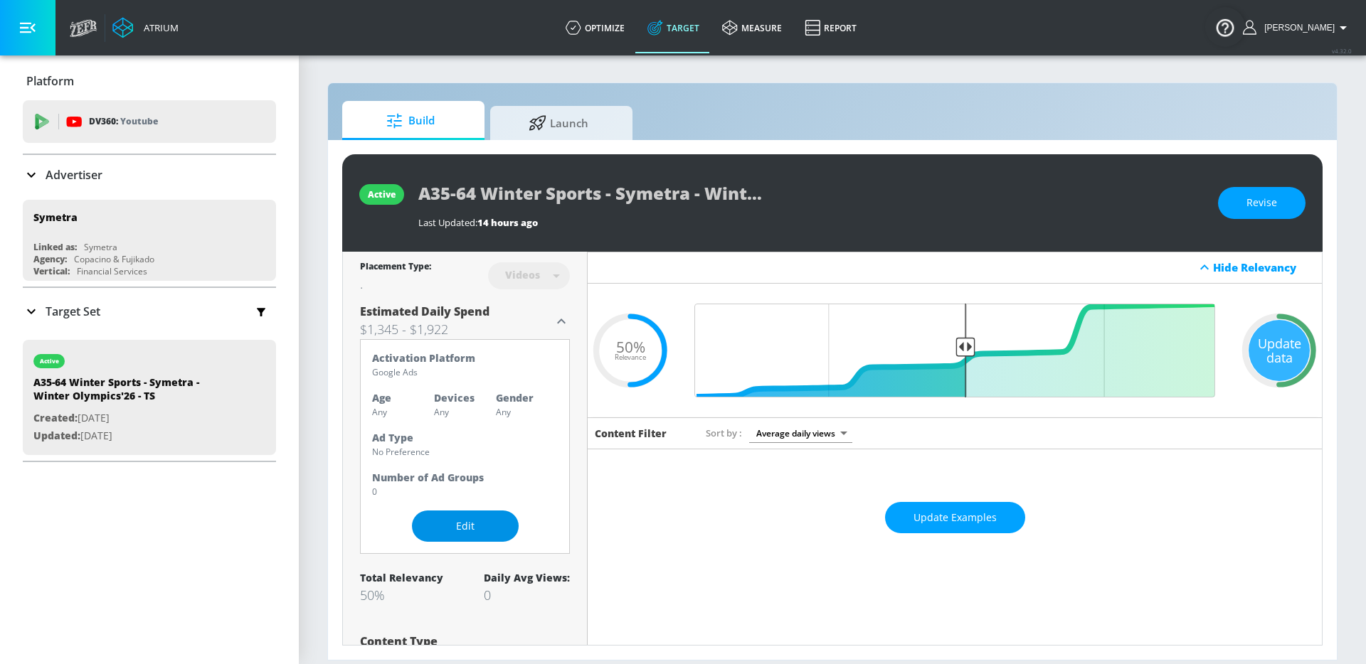
click at [453, 530] on span "Edit" at bounding box center [465, 527] width 50 height 18
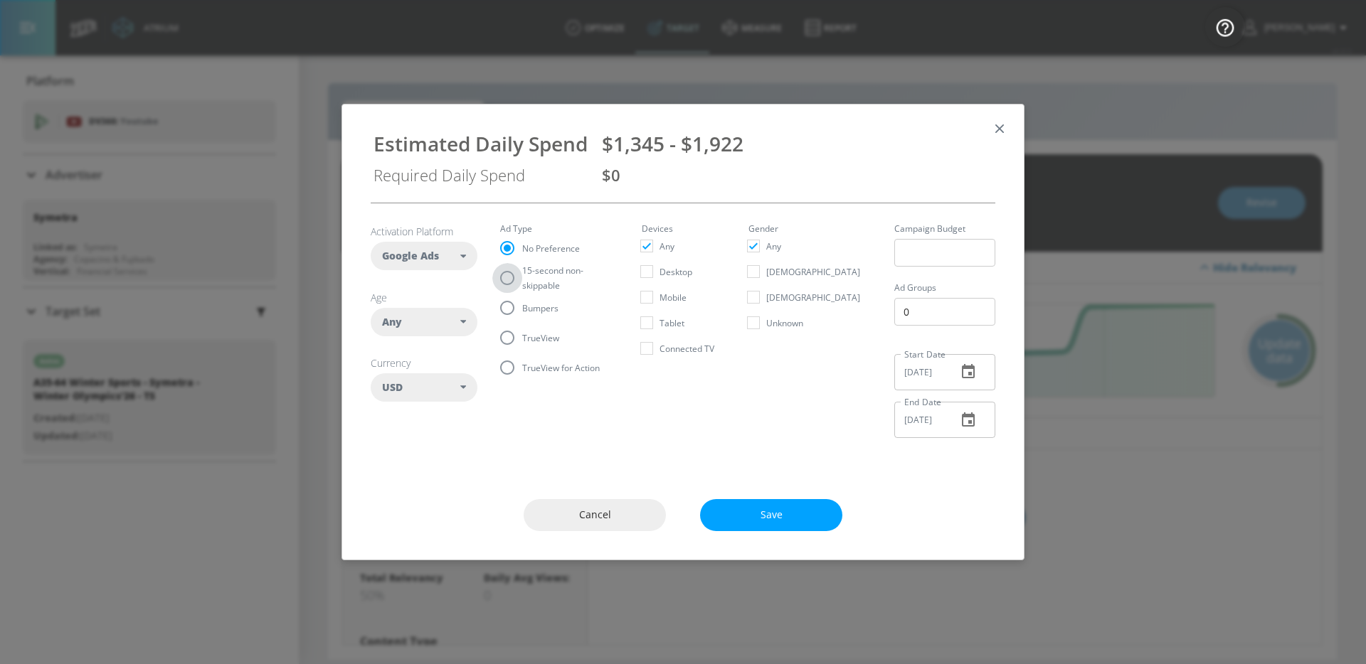
click at [508, 280] on input "15-second non-skippable" at bounding box center [507, 278] width 30 height 30
radio input "true"
radio input "false"
click at [463, 322] on icon at bounding box center [463, 322] width 6 height 4
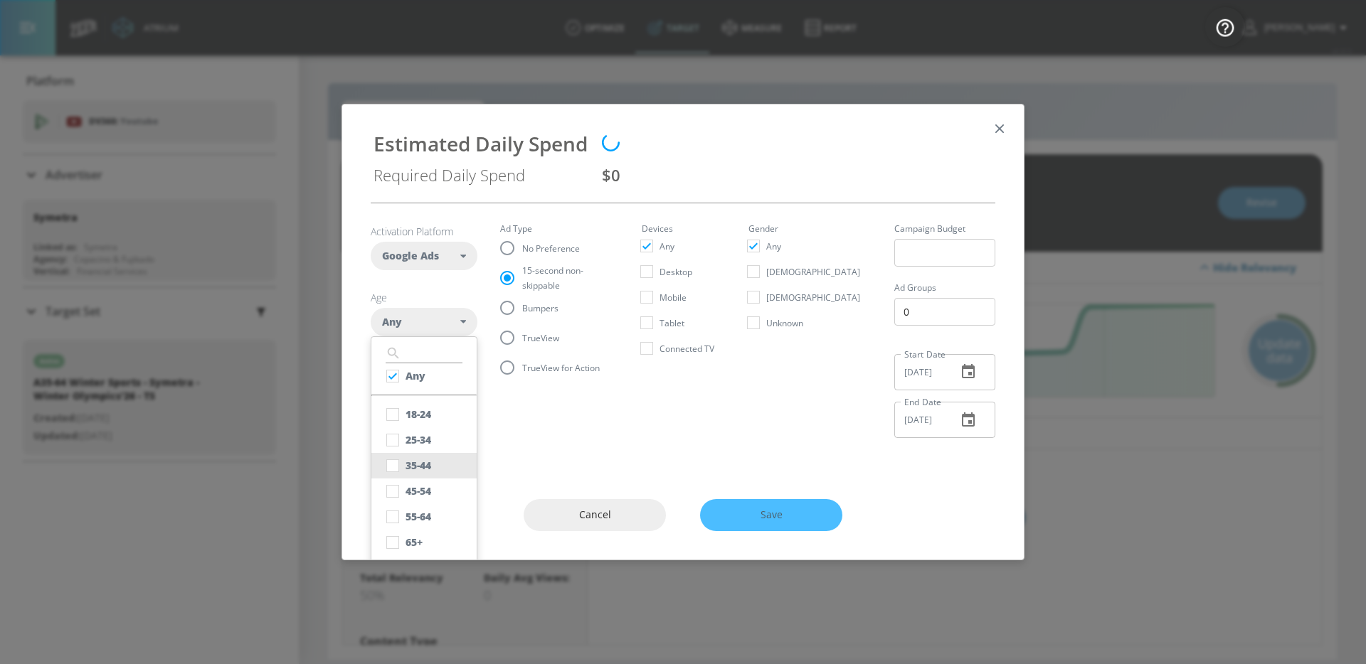
click at [424, 464] on div "35-44" at bounding box center [418, 466] width 26 height 14
checkbox input "false"
checkbox input "true"
click at [420, 491] on div "45-54" at bounding box center [418, 491] width 26 height 14
checkbox input "true"
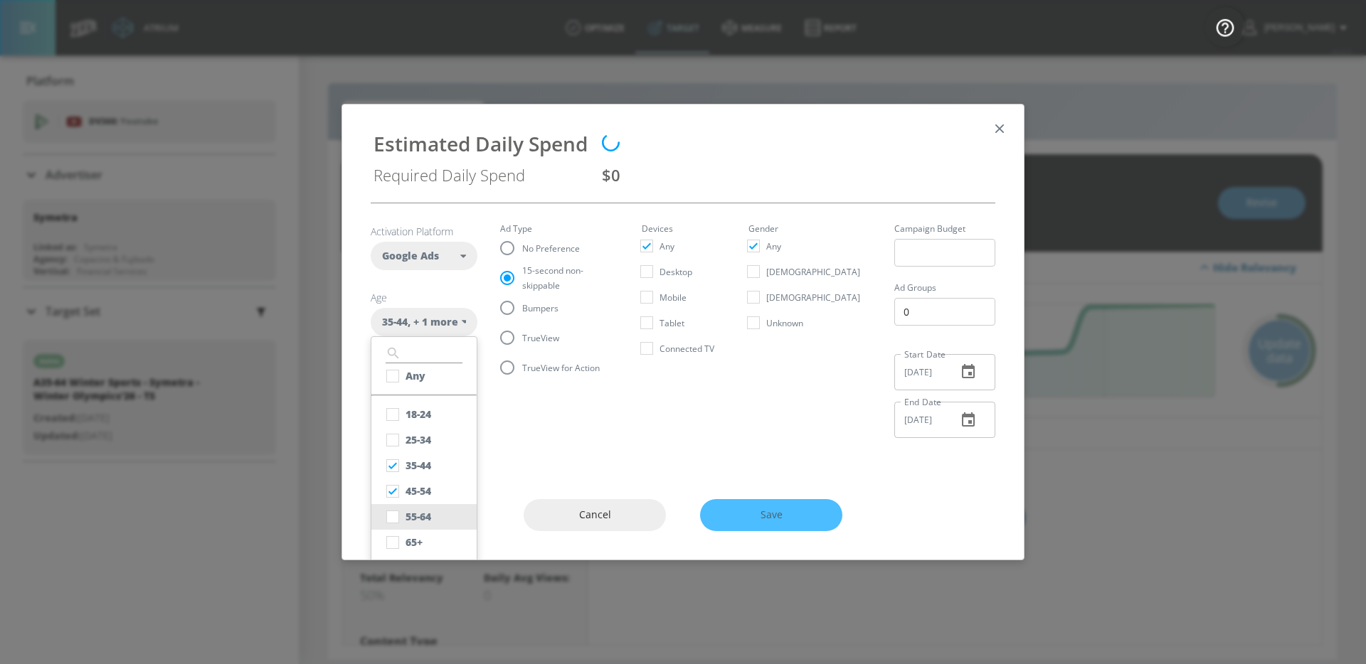
click at [420, 515] on div "55-64" at bounding box center [418, 517] width 26 height 14
checkbox input "true"
click at [659, 356] on input "Connected TV" at bounding box center [647, 349] width 26 height 26
checkbox input "true"
checkbox input "false"
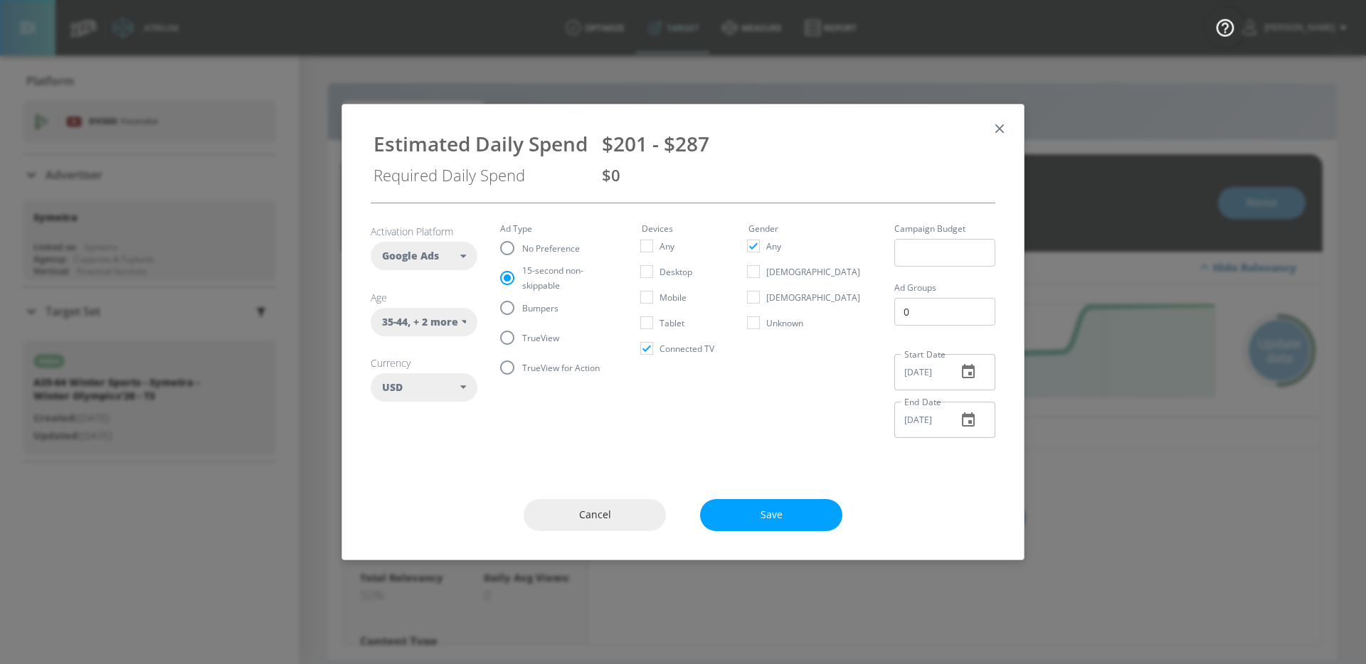
click at [508, 340] on input "TrueView" at bounding box center [507, 338] width 30 height 30
radio input "true"
radio input "false"
click at [659, 238] on input "Any" at bounding box center [647, 246] width 26 height 26
checkbox input "true"
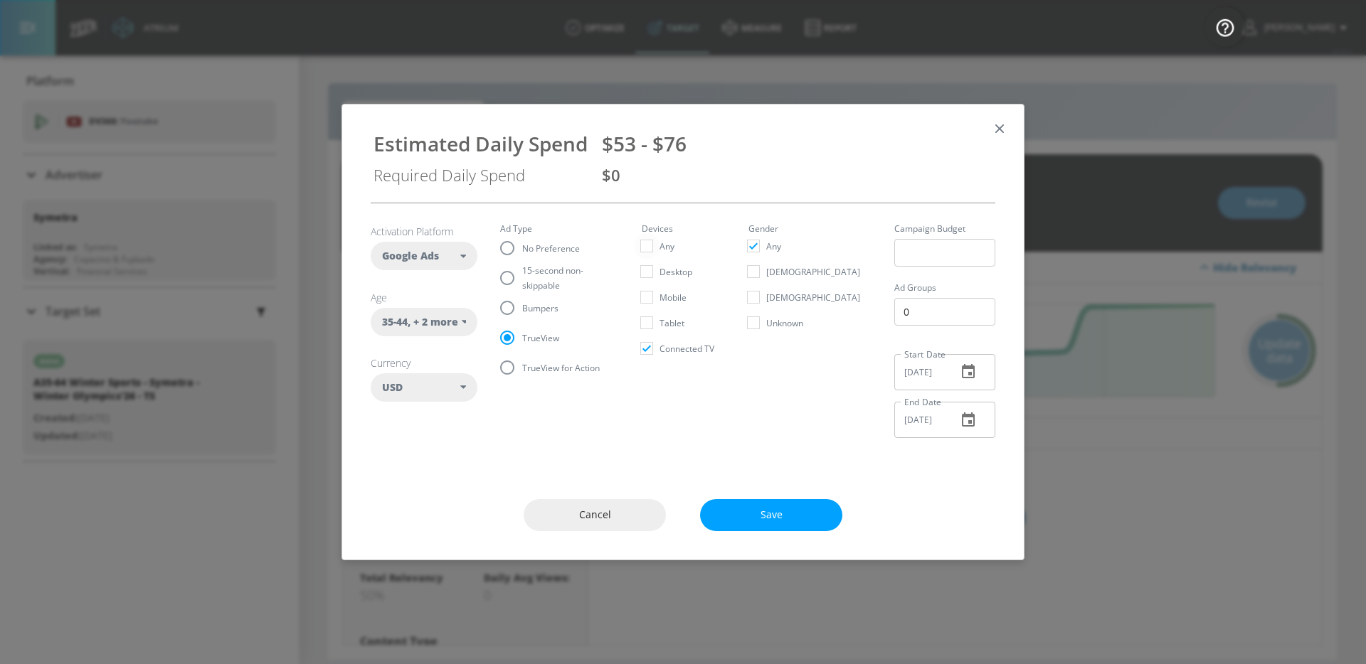
checkbox input "false"
click at [467, 340] on article "Activation Platform Google Ads DV360 Google Ads Age 35-44 , + 2 more ​ Any 18-2…" at bounding box center [424, 315] width 107 height 181
click at [462, 330] on div "35-44 , + 2 more" at bounding box center [424, 322] width 107 height 28
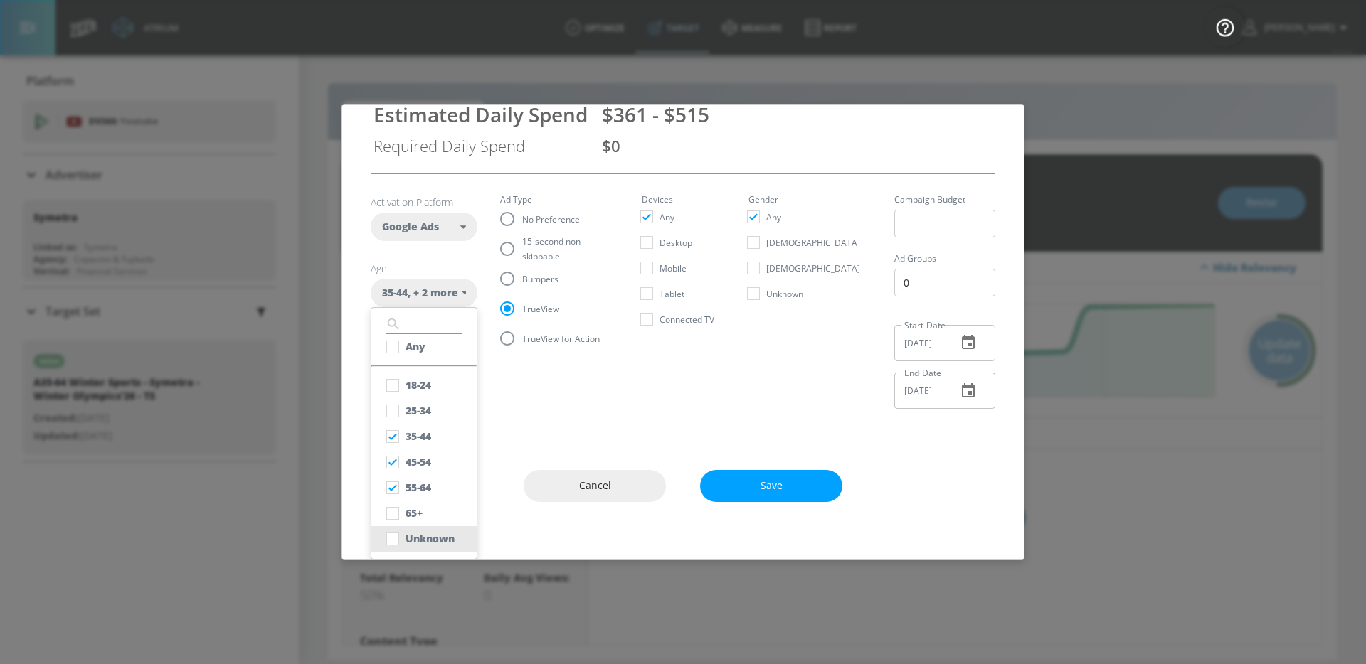
click at [423, 536] on div "Unknown" at bounding box center [429, 539] width 49 height 14
checkbox input "true"
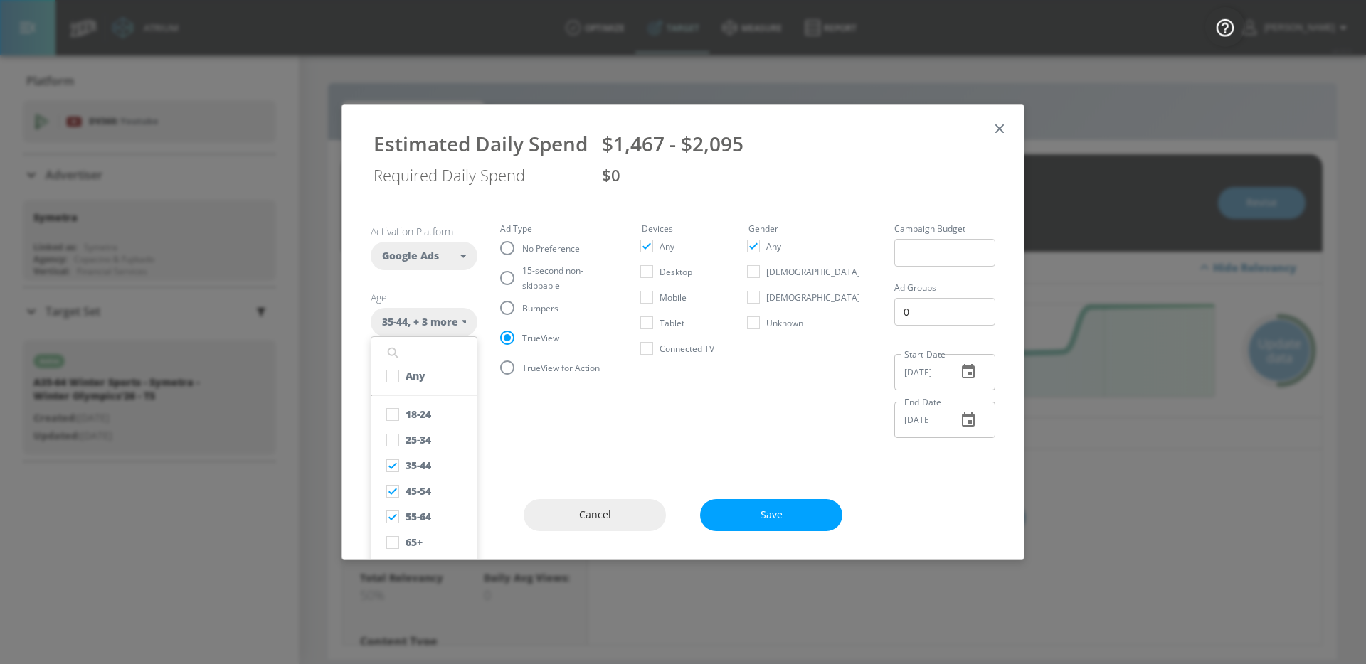
click at [550, 249] on fieldset "Ad Type No Preference 15-second non-skippable Bumpers TrueView TrueView for Act…" at bounding box center [559, 304] width 119 height 158
click at [506, 277] on input "15-second non-skippable" at bounding box center [507, 278] width 30 height 30
radio input "true"
radio input "false"
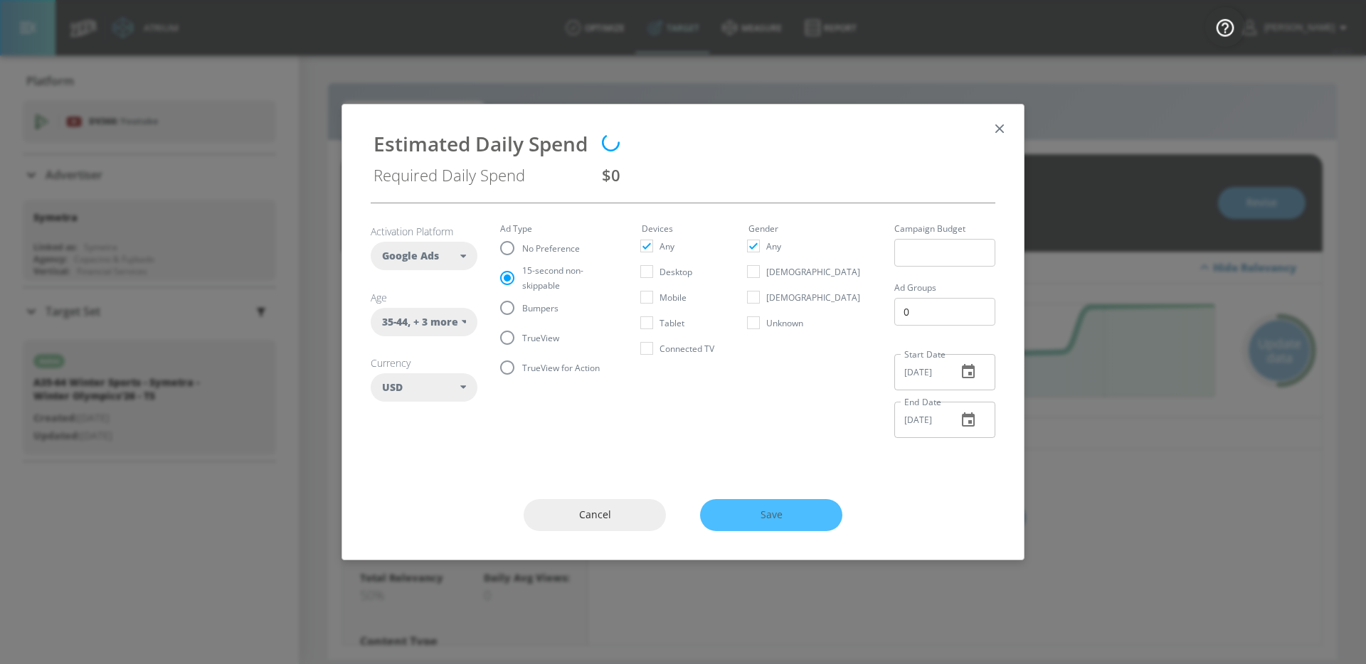
click at [679, 348] on span "Connected TV" at bounding box center [686, 348] width 55 height 15
click at [659, 348] on input "Connected TV" at bounding box center [647, 349] width 26 height 26
checkbox input "true"
checkbox input "false"
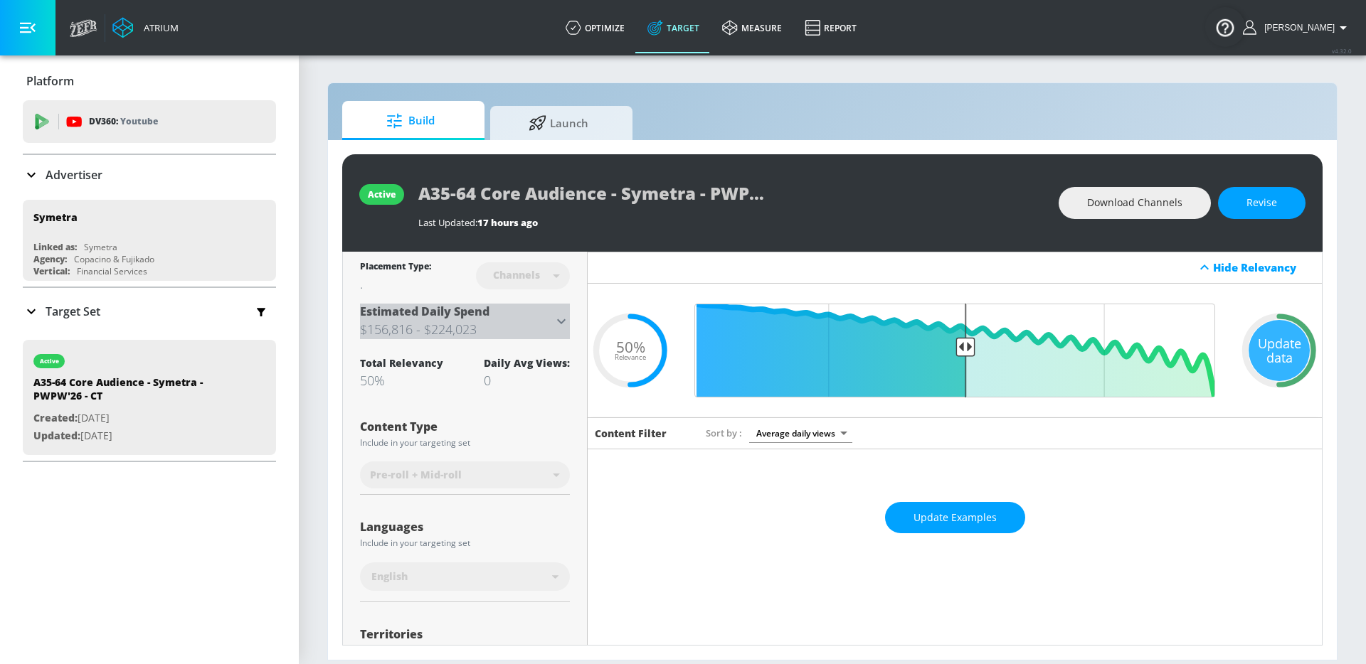
click at [556, 324] on icon at bounding box center [561, 321] width 17 height 17
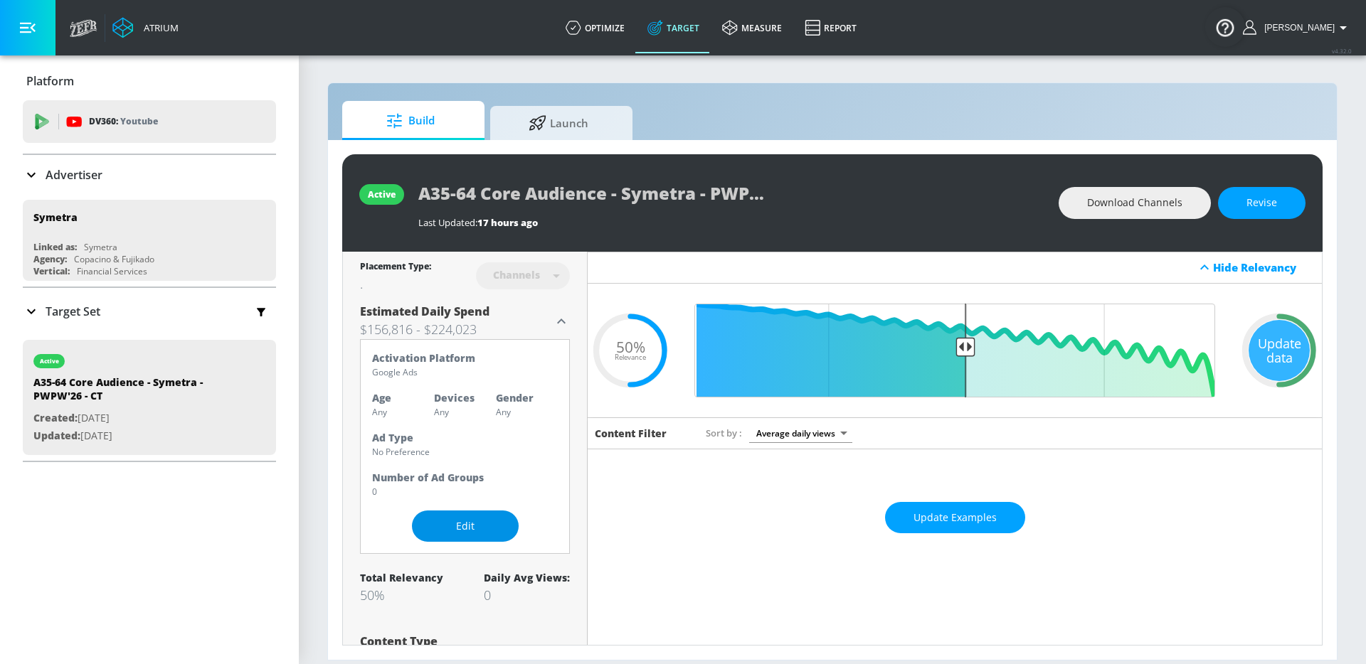
click at [482, 524] on span "Edit" at bounding box center [465, 527] width 50 height 18
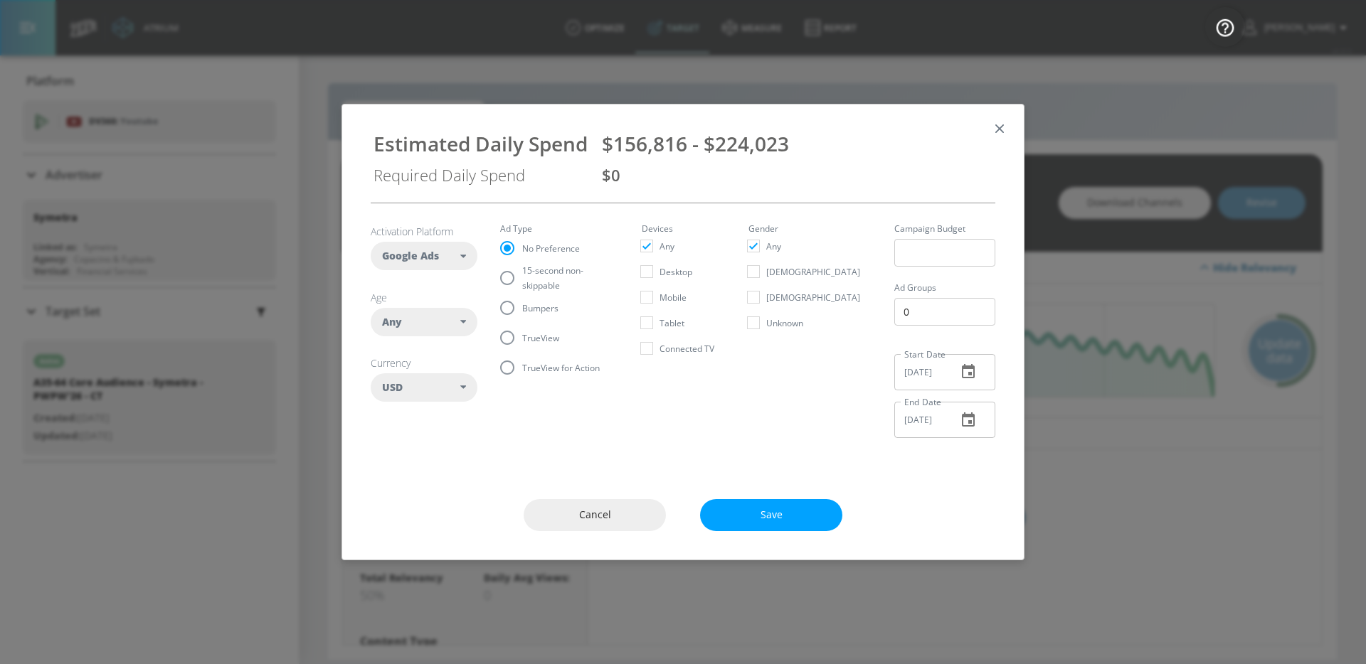
click at [536, 337] on span "TrueView" at bounding box center [540, 338] width 37 height 15
click at [522, 337] on input "TrueView" at bounding box center [507, 338] width 30 height 30
radio input "true"
radio input "false"
click at [462, 320] on icon at bounding box center [463, 322] width 6 height 4
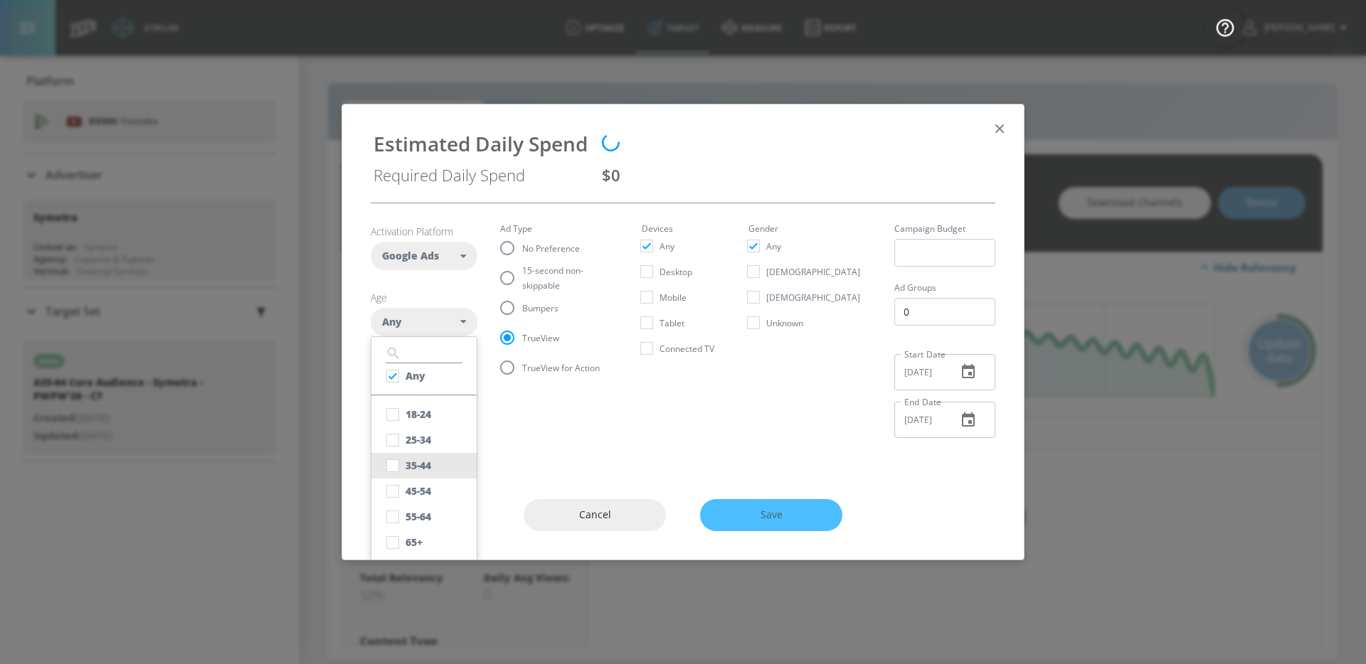
click at [413, 464] on div "35-44" at bounding box center [418, 466] width 26 height 14
checkbox input "false"
checkbox input "true"
click at [413, 480] on button "45-54" at bounding box center [423, 492] width 105 height 26
checkbox input "true"
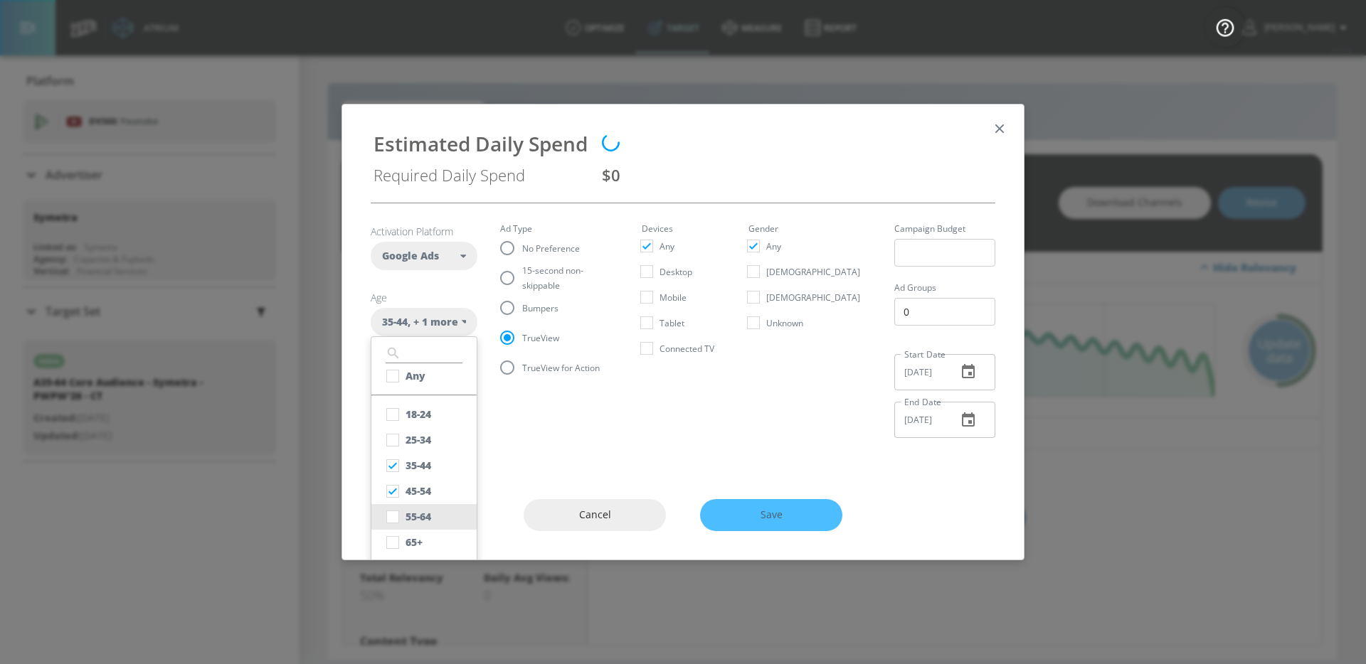
click at [409, 503] on ul "​ Any 18-24 25-34 35-44 45-54 55-64 65+ Unknown" at bounding box center [424, 462] width 107 height 253
click at [408, 510] on div "55-64" at bounding box center [418, 517] width 26 height 14
checkbox input "true"
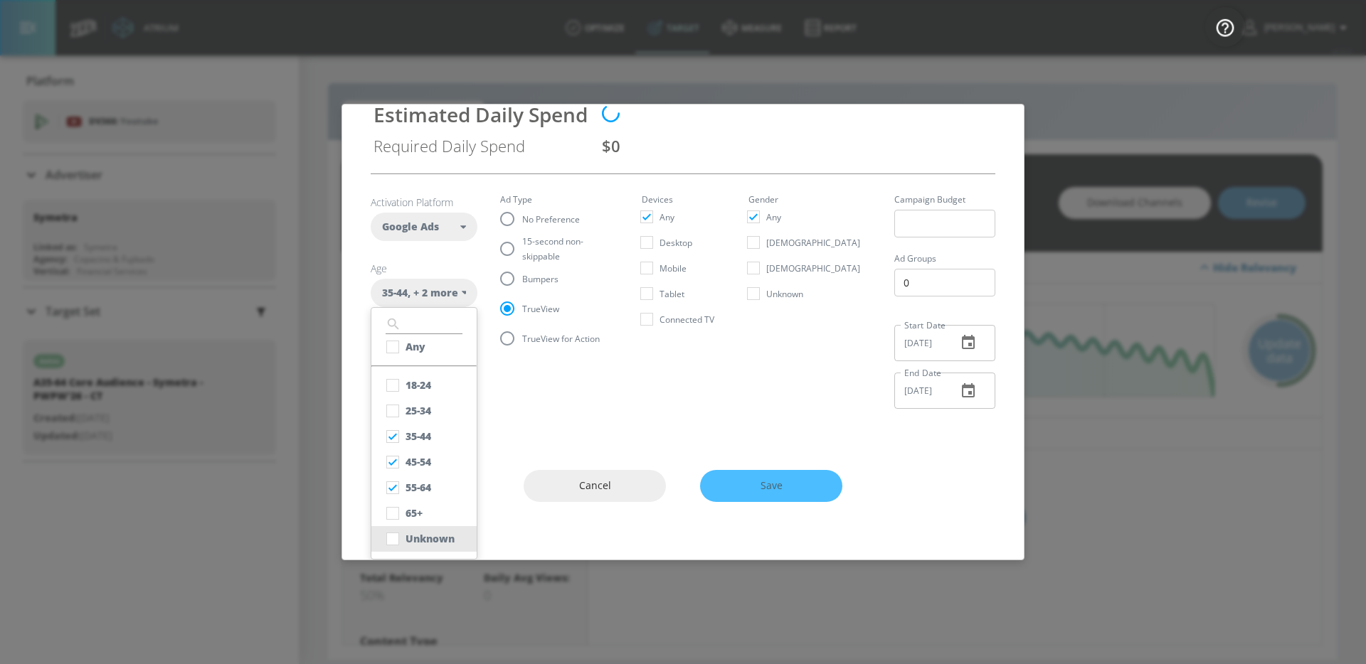
click at [407, 533] on div "Unknown" at bounding box center [429, 539] width 49 height 14
checkbox input "true"
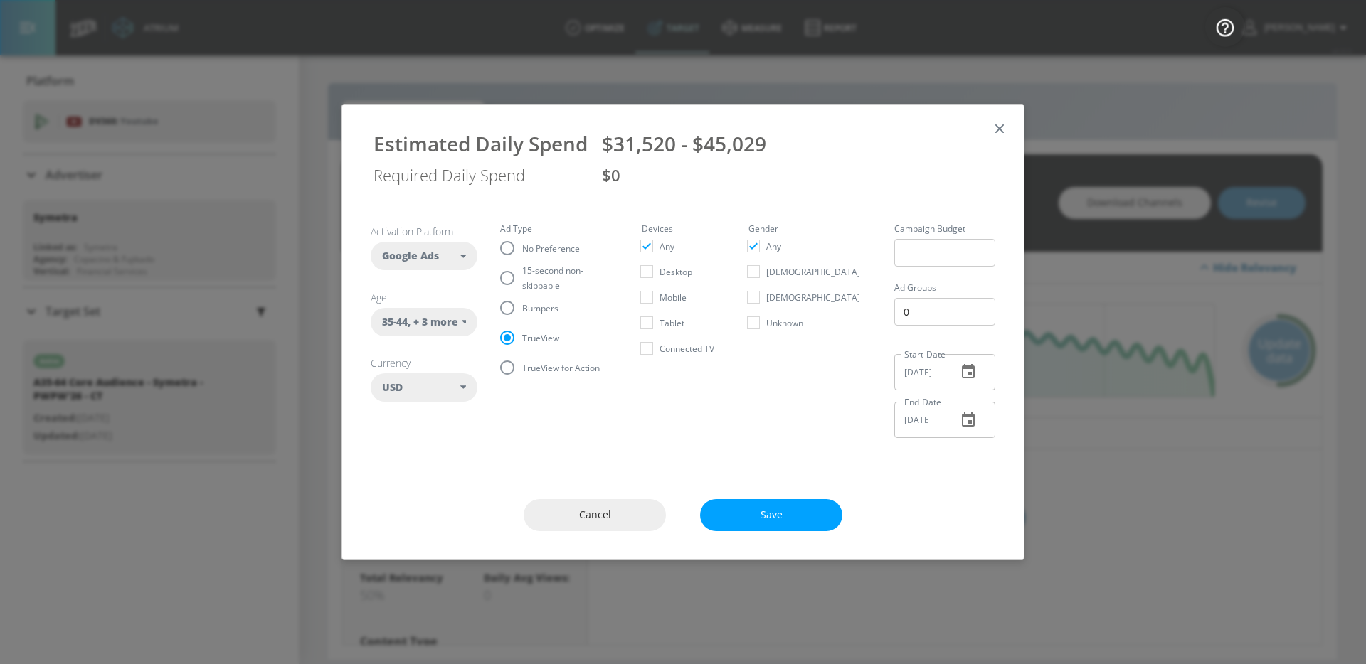
click at [790, 406] on section "Activation Platform Google Ads DV360 Google Ads Age 35-44 , + 3 more ​ Any 18-2…" at bounding box center [683, 326] width 625 height 246
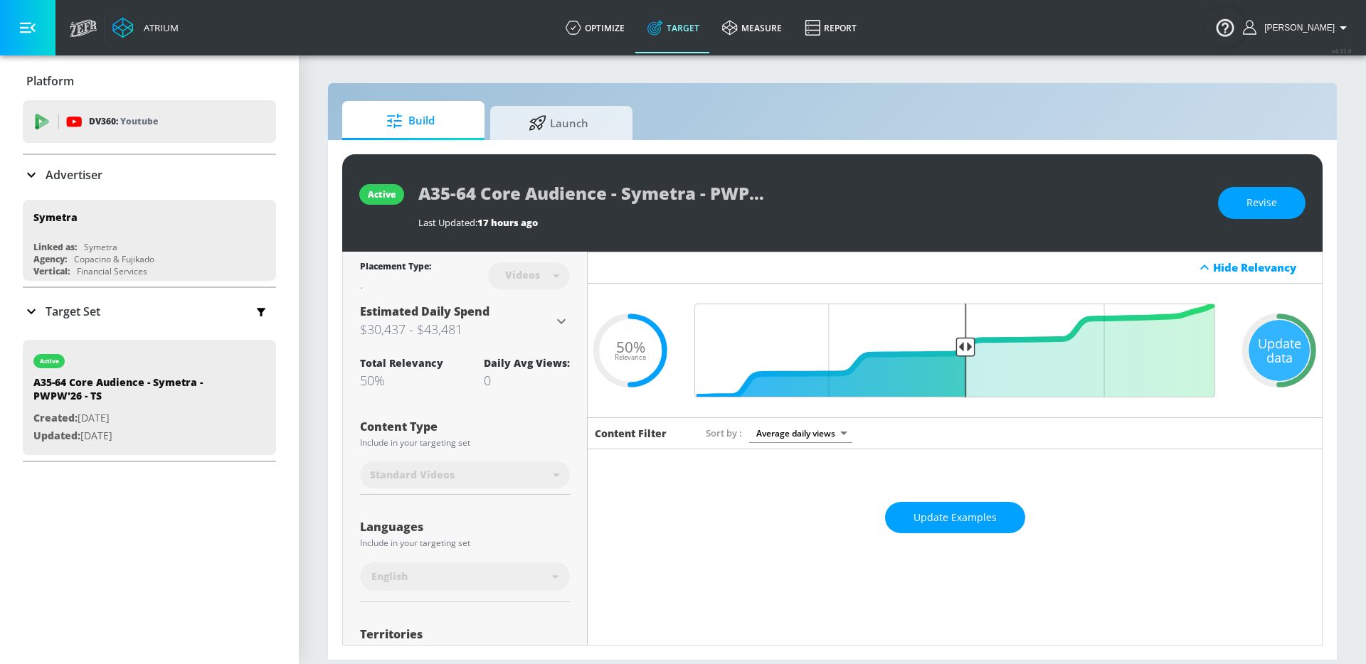
click at [556, 326] on icon at bounding box center [561, 321] width 17 height 17
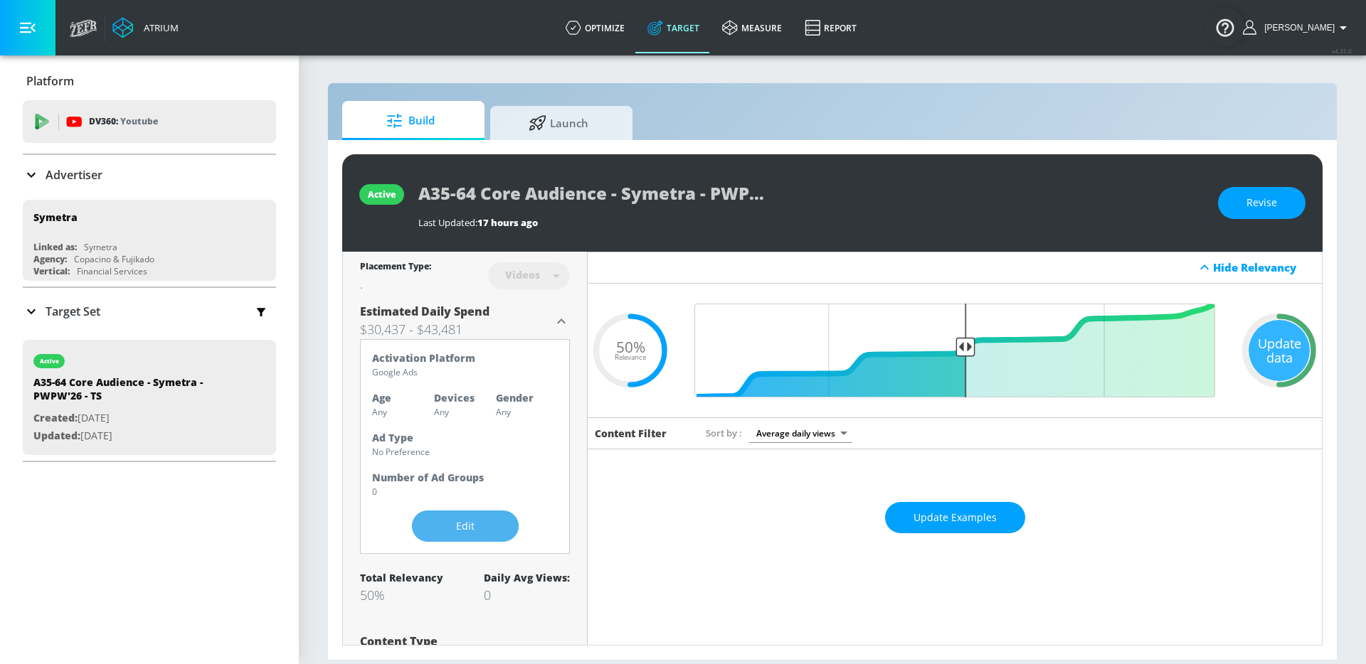
click at [477, 531] on span "Edit" at bounding box center [465, 527] width 50 height 18
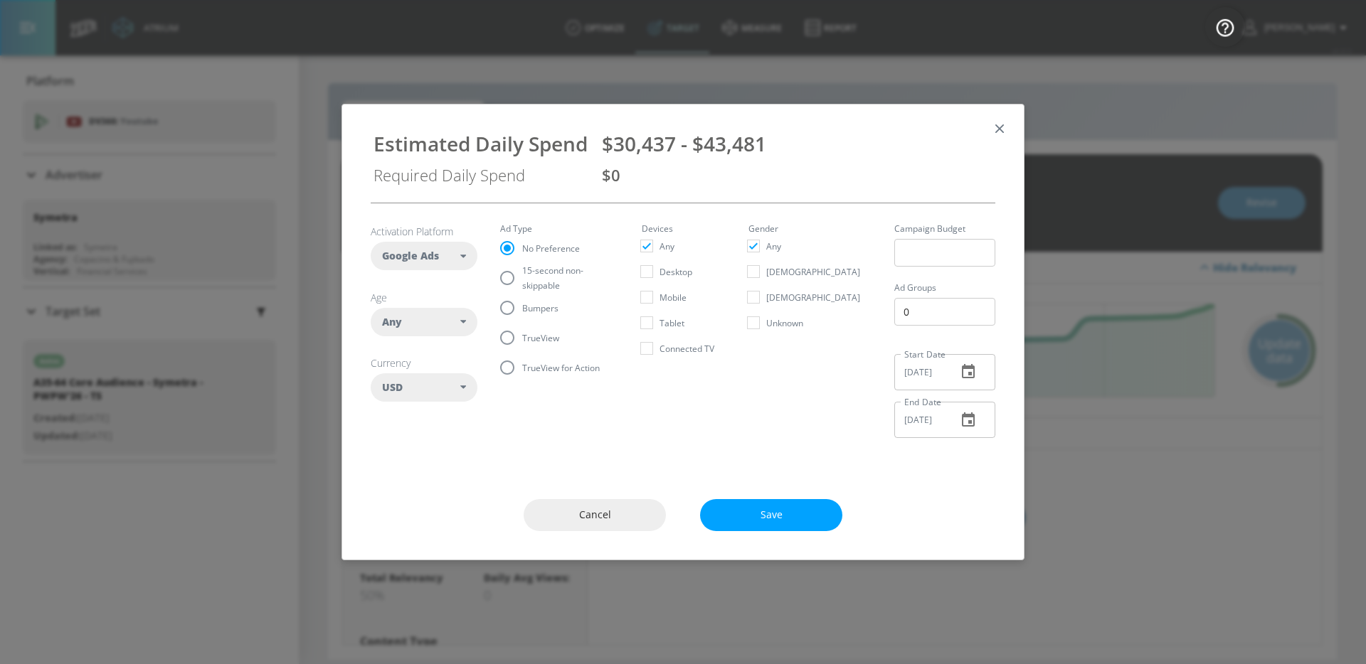
click at [434, 329] on div "Any" at bounding box center [424, 322] width 107 height 28
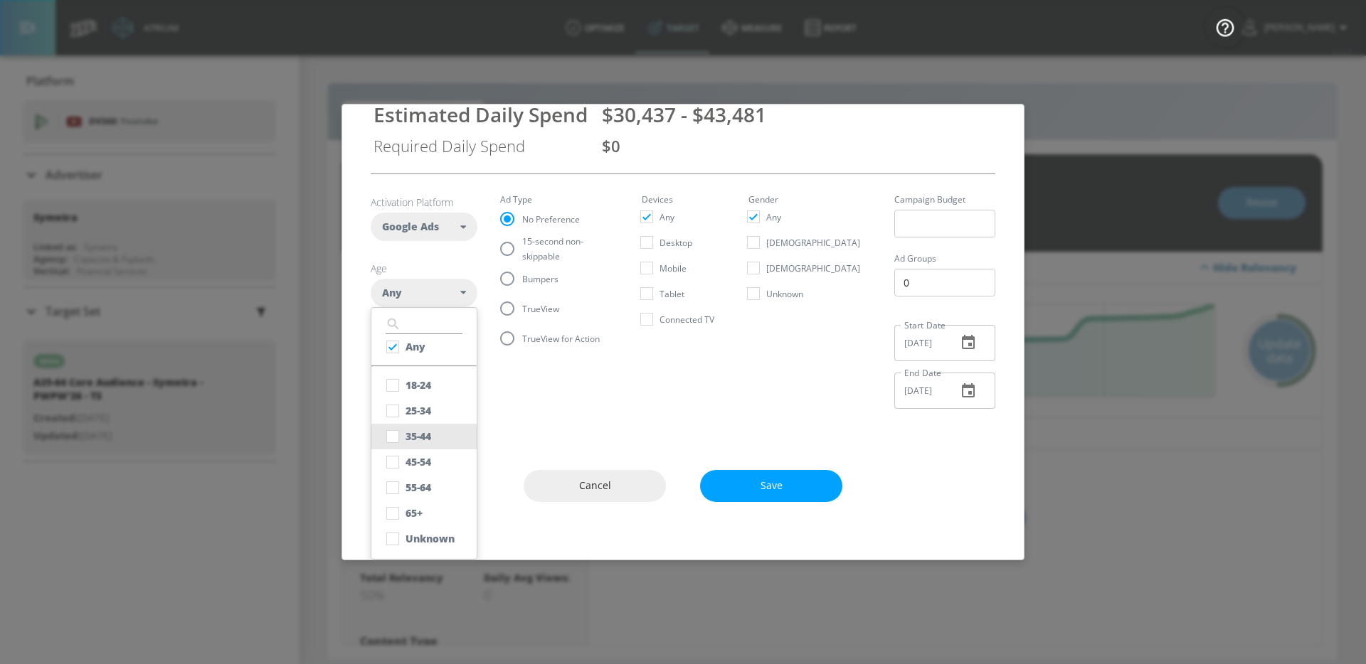
click at [427, 440] on div "35-44" at bounding box center [418, 437] width 26 height 14
checkbox input "false"
checkbox input "true"
click at [427, 466] on div "45-54" at bounding box center [418, 462] width 26 height 14
checkbox input "true"
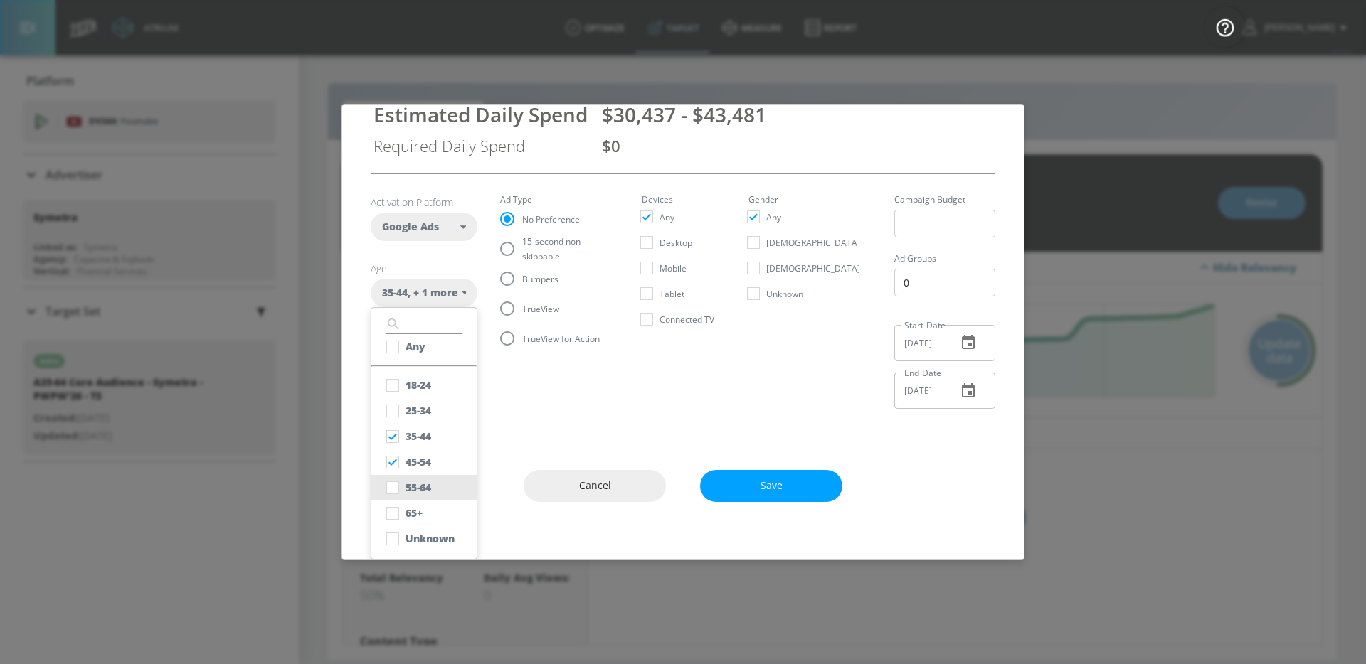
click at [427, 492] on div "55-64" at bounding box center [418, 488] width 26 height 14
checkbox input "true"
click at [430, 533] on div "Unknown" at bounding box center [429, 539] width 49 height 14
checkbox input "true"
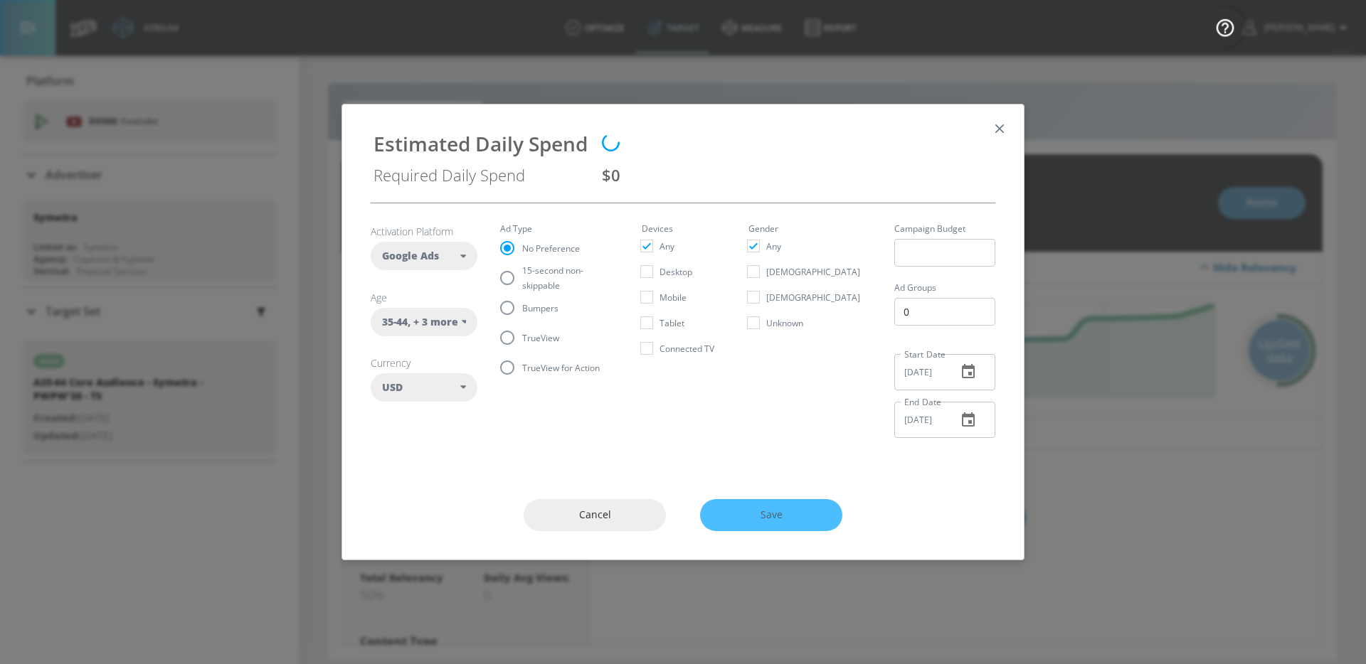
scroll to position [0, 0]
click at [544, 314] on fieldset "Ad Type No Preference 15-second non-skippable Bumpers TrueView TrueView for Act…" at bounding box center [559, 304] width 119 height 158
click at [514, 325] on input "TrueView" at bounding box center [507, 338] width 30 height 30
radio input "true"
radio input "false"
